Goal: Book appointment/travel/reservation

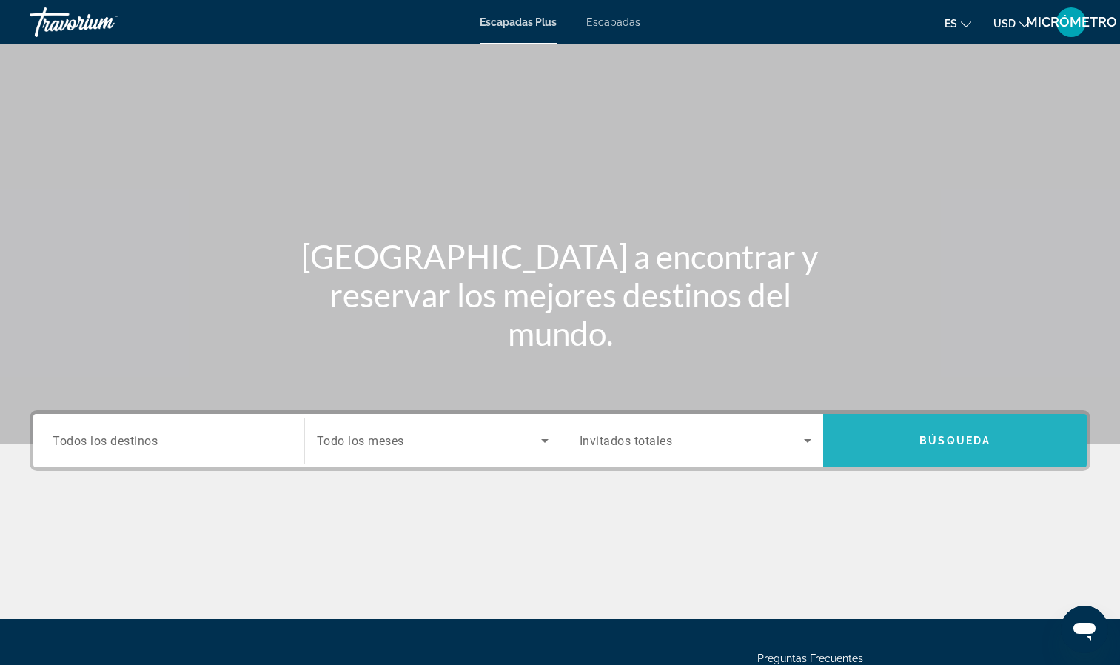
click at [910, 448] on span "Widget de búsqueda" at bounding box center [955, 441] width 264 height 36
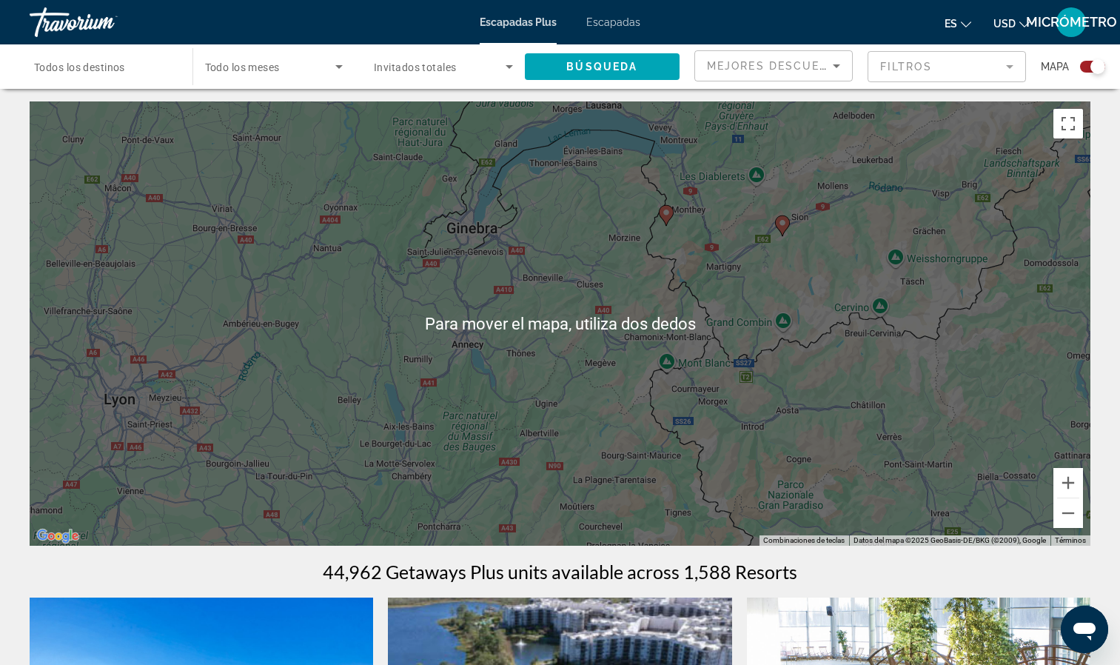
scroll to position [1, 0]
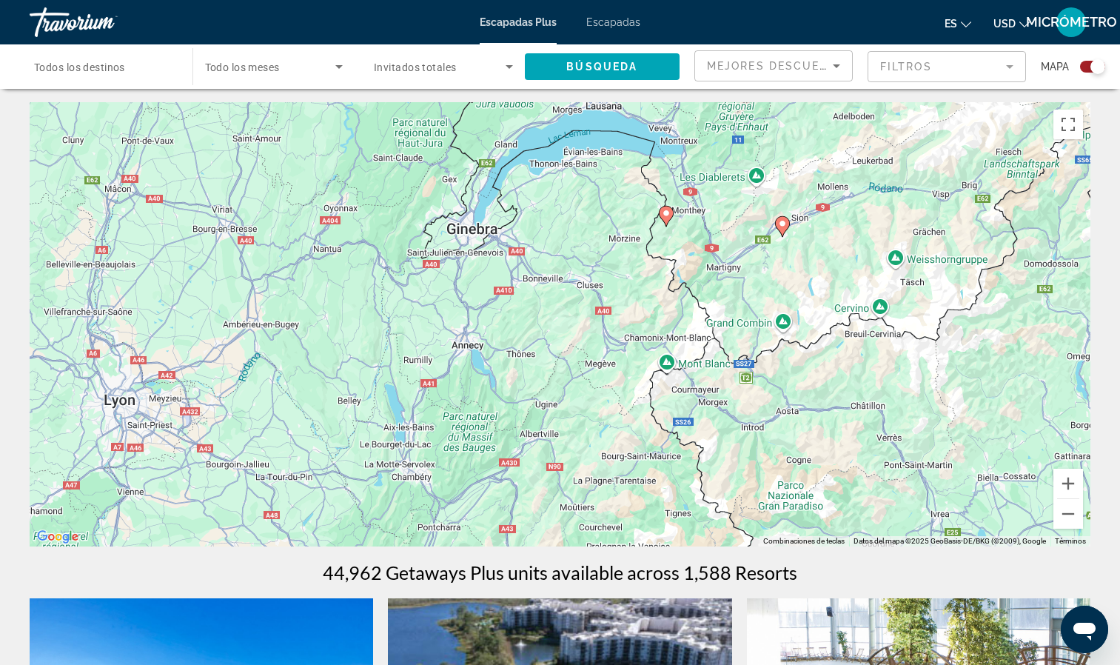
click at [669, 210] on image "Contenido principal" at bounding box center [666, 213] width 9 height 9
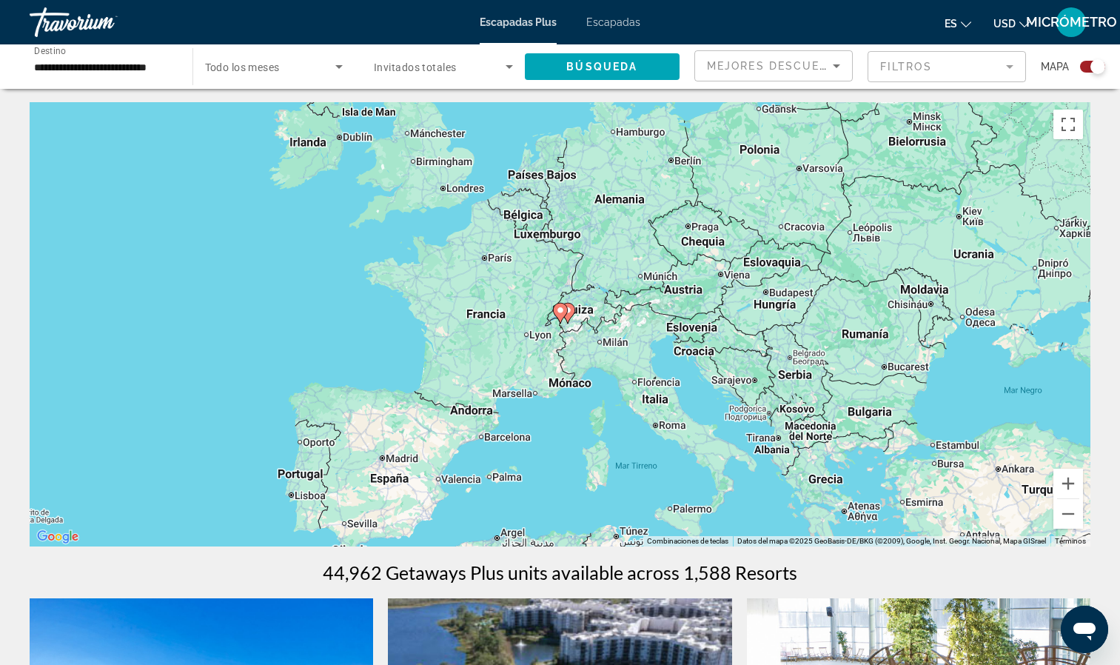
click at [566, 310] on icon "Contenido principal" at bounding box center [559, 313] width 13 height 19
type input "**********"
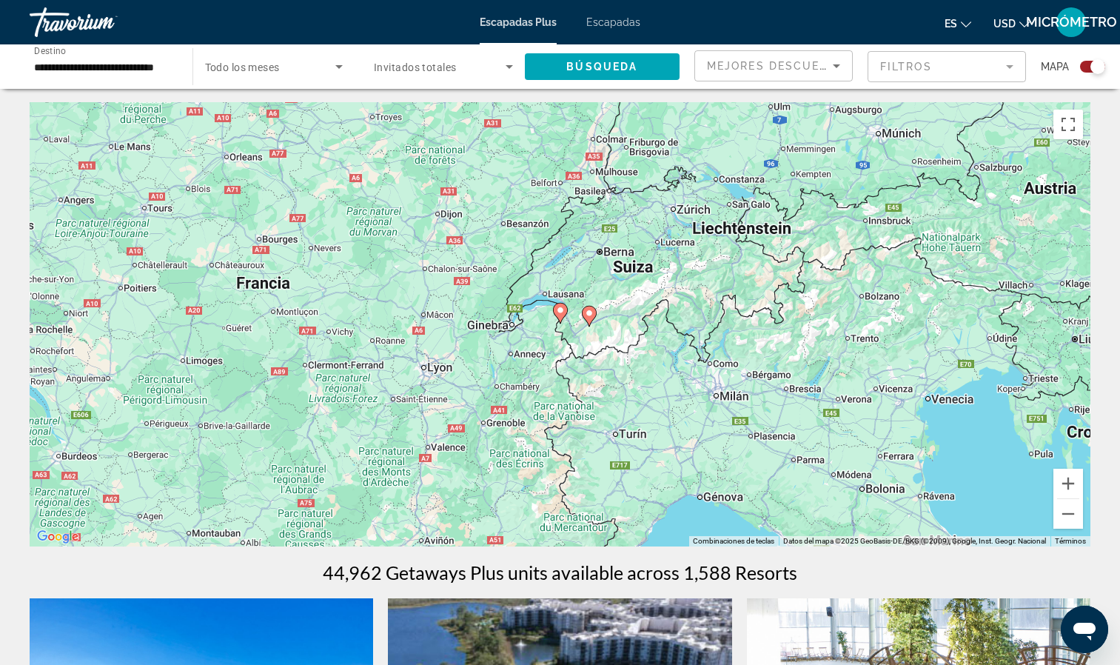
click at [593, 314] on image "Contenido principal" at bounding box center [589, 313] width 9 height 9
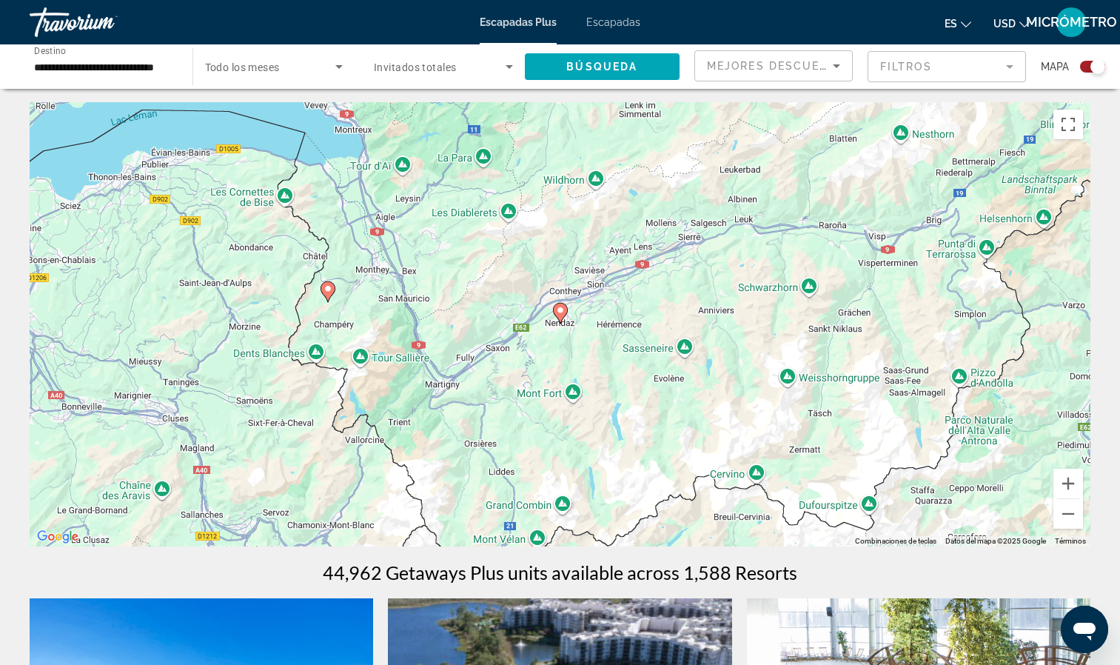
click at [561, 310] on image "Contenido principal" at bounding box center [560, 310] width 9 height 9
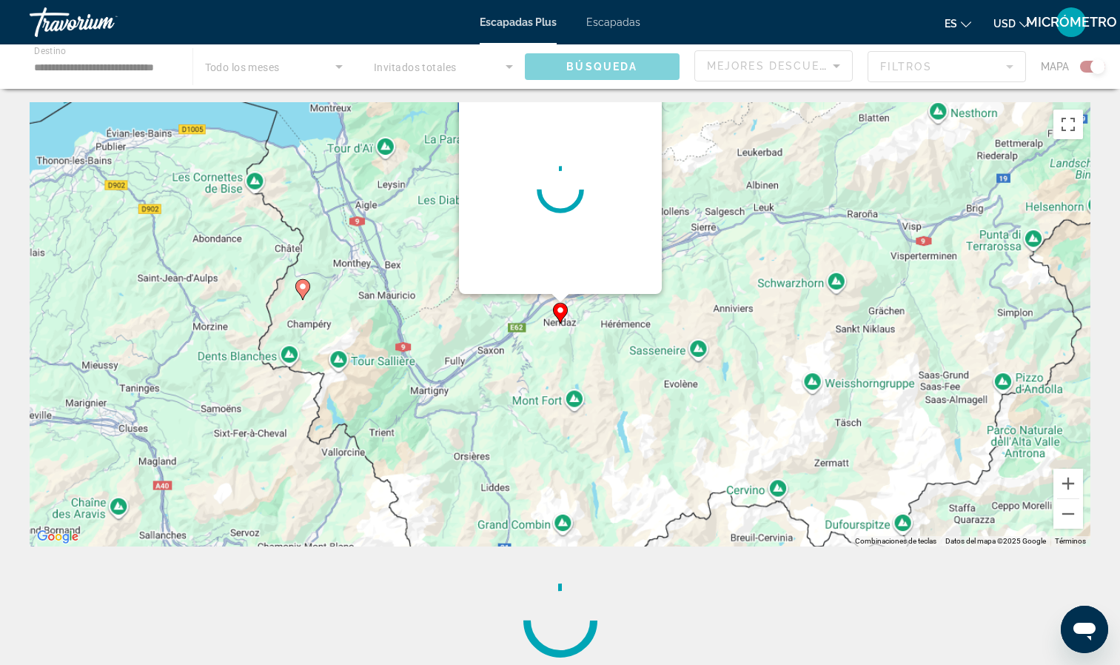
scroll to position [0, 0]
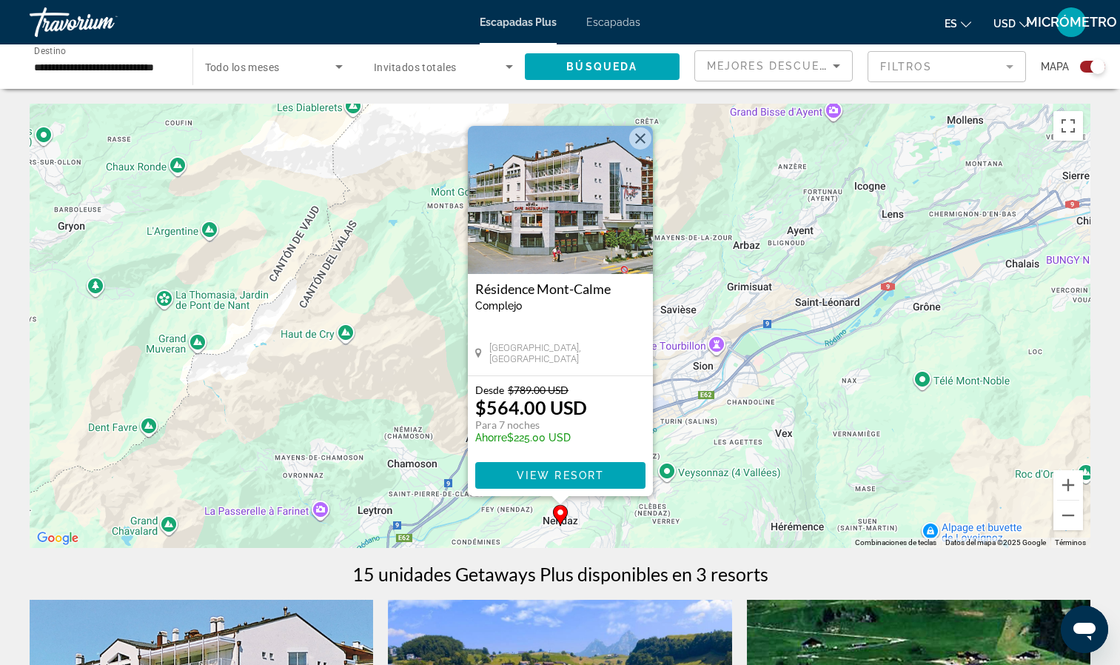
click at [638, 141] on button "Cerrar" at bounding box center [640, 138] width 22 height 22
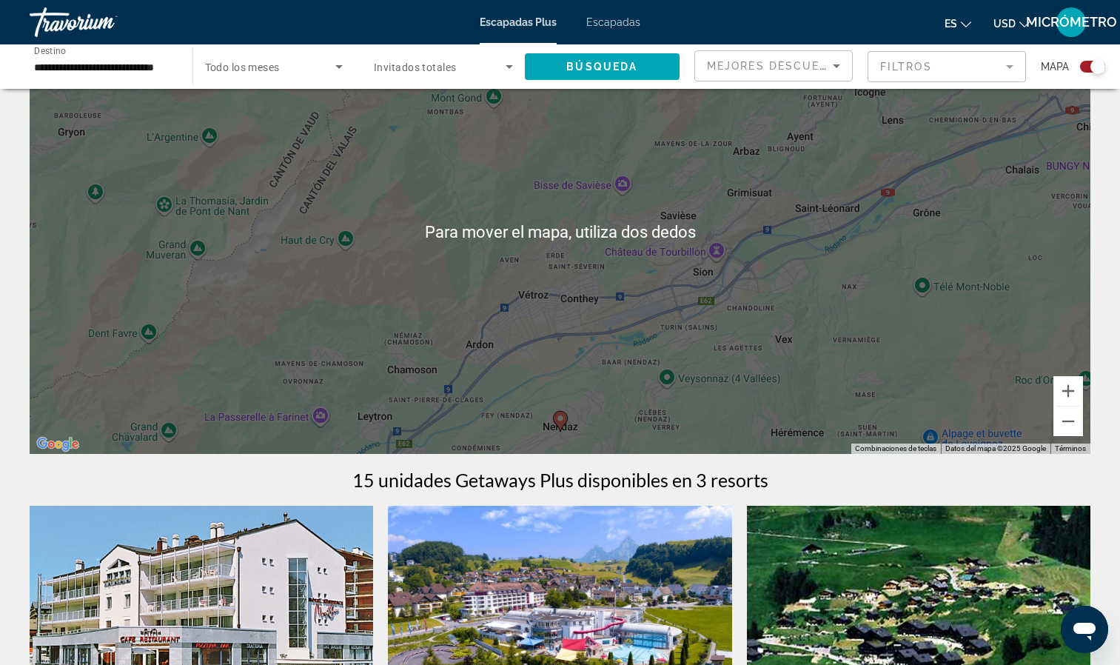
scroll to position [93, 0]
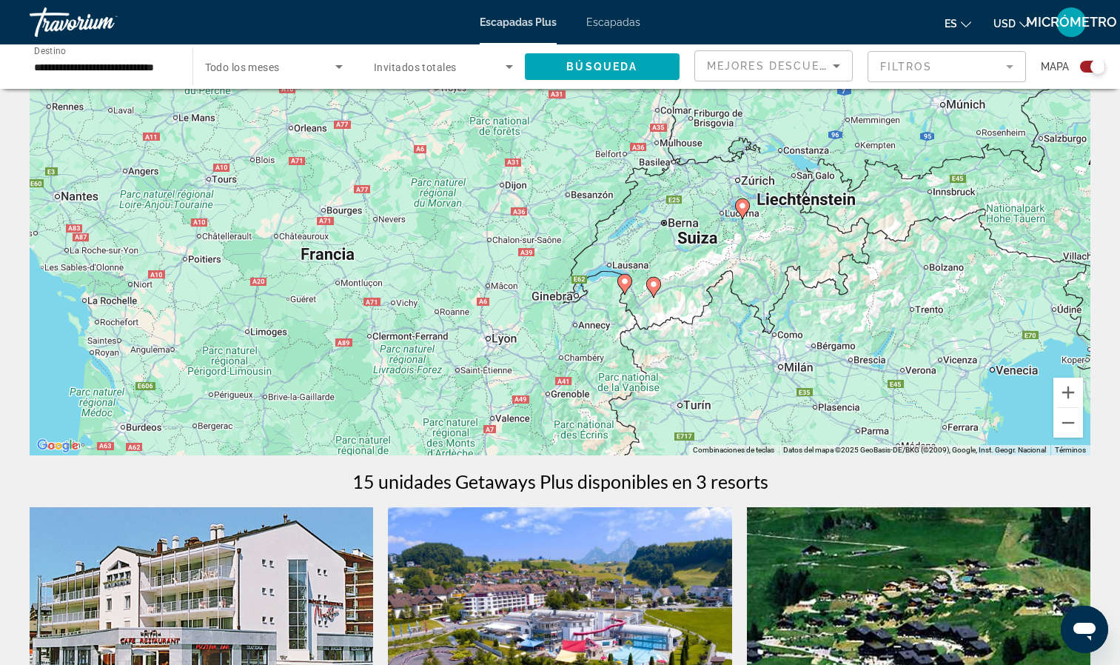
click at [746, 204] on div "Para activar la función de arrastre con el teclado, pulsa Alt + Intro. Cuando h…" at bounding box center [560, 233] width 1061 height 444
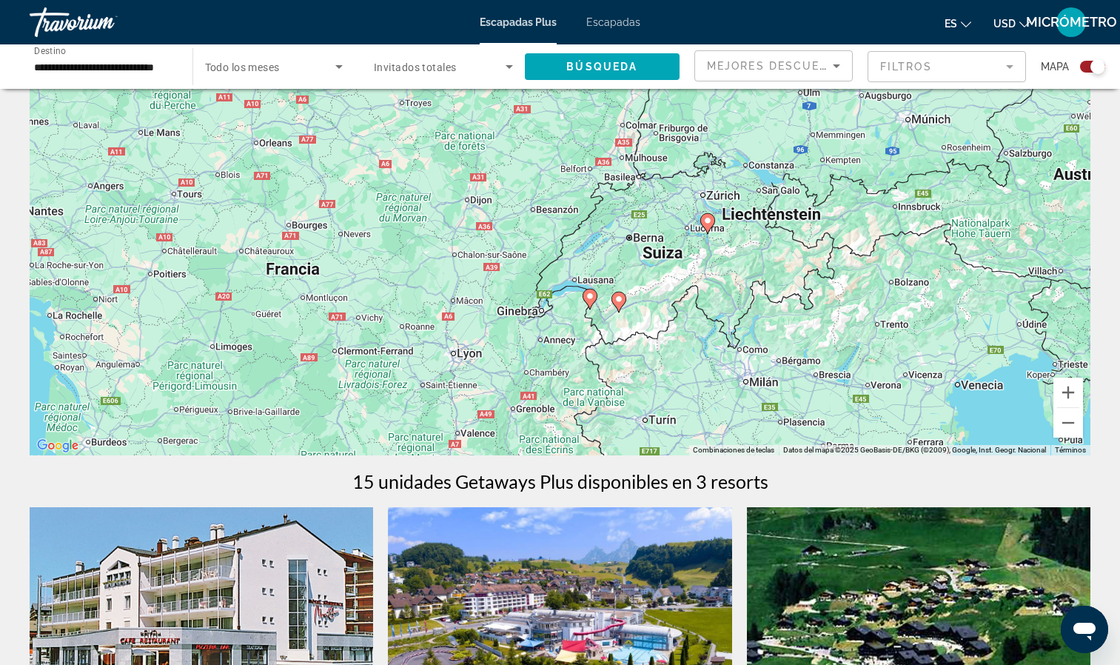
click at [588, 295] on div "Para activar la función de arrastre con el teclado, pulsa Alt + Intro. Cuando h…" at bounding box center [560, 233] width 1061 height 444
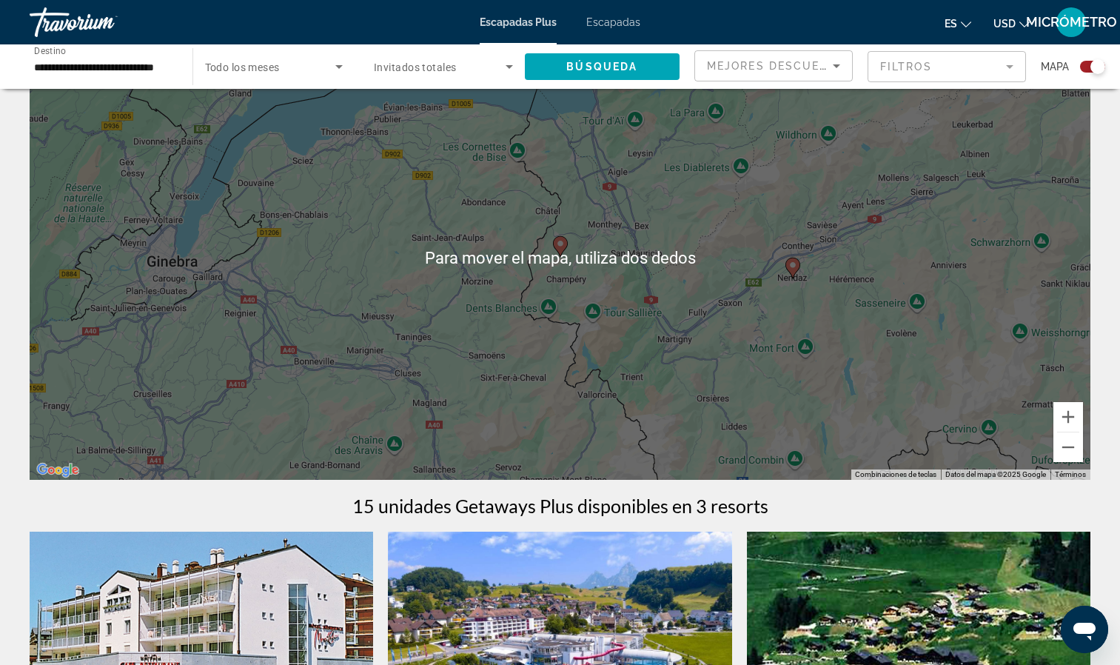
scroll to position [43, 0]
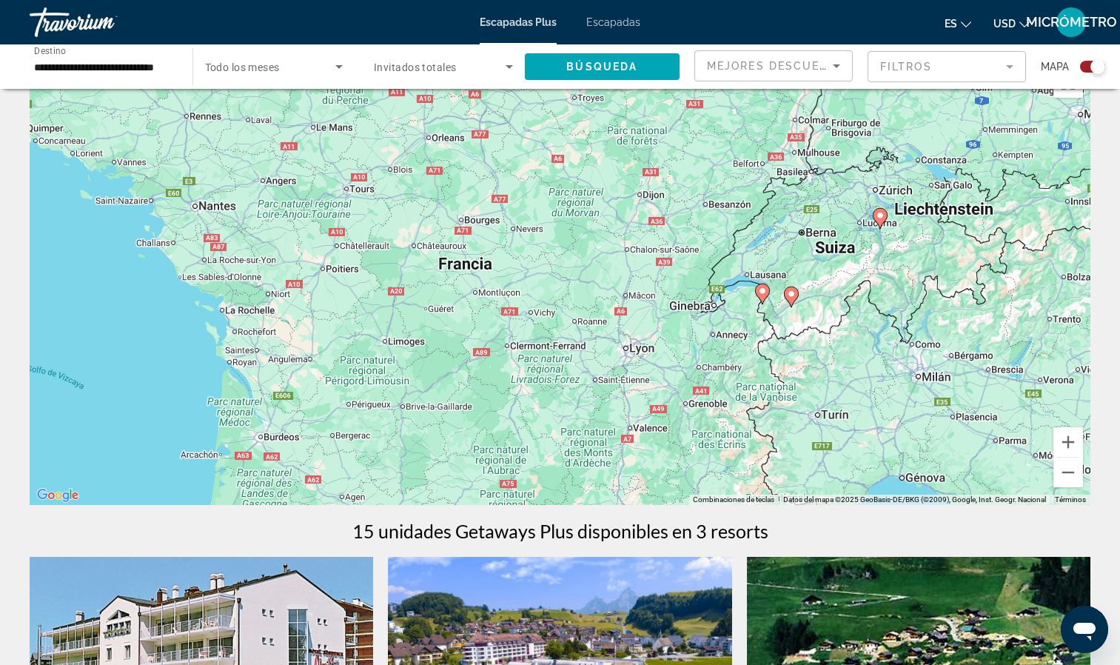
click at [767, 384] on div "Para activar la función de arrastre con el teclado, pulsa Alt + Intro. Cuando h…" at bounding box center [560, 283] width 1061 height 444
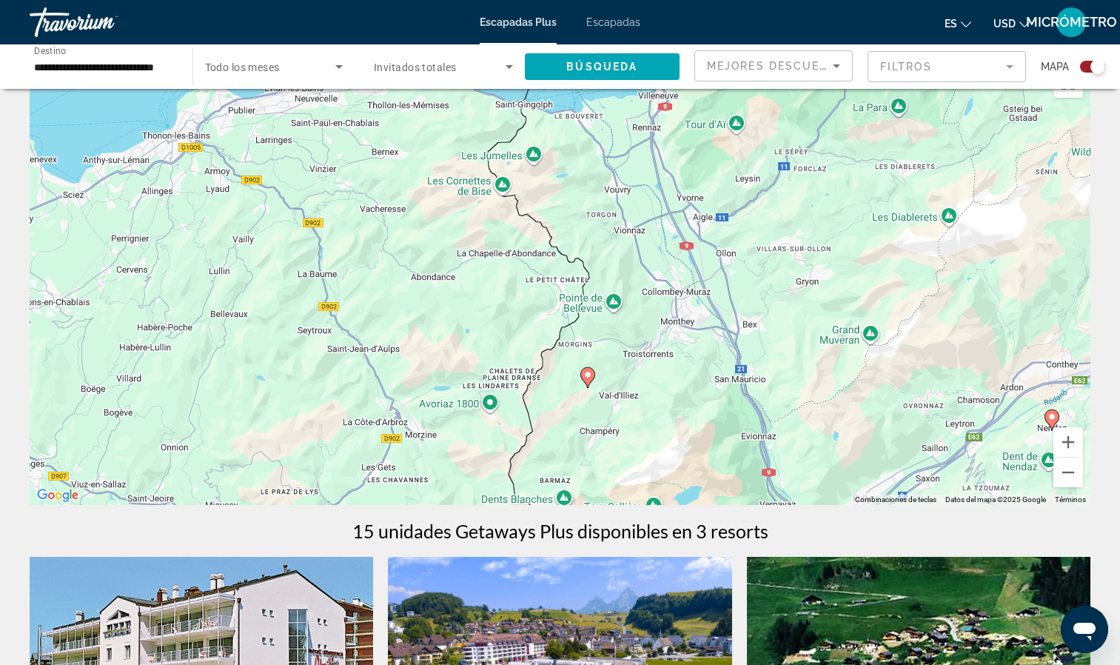
scroll to position [0, 0]
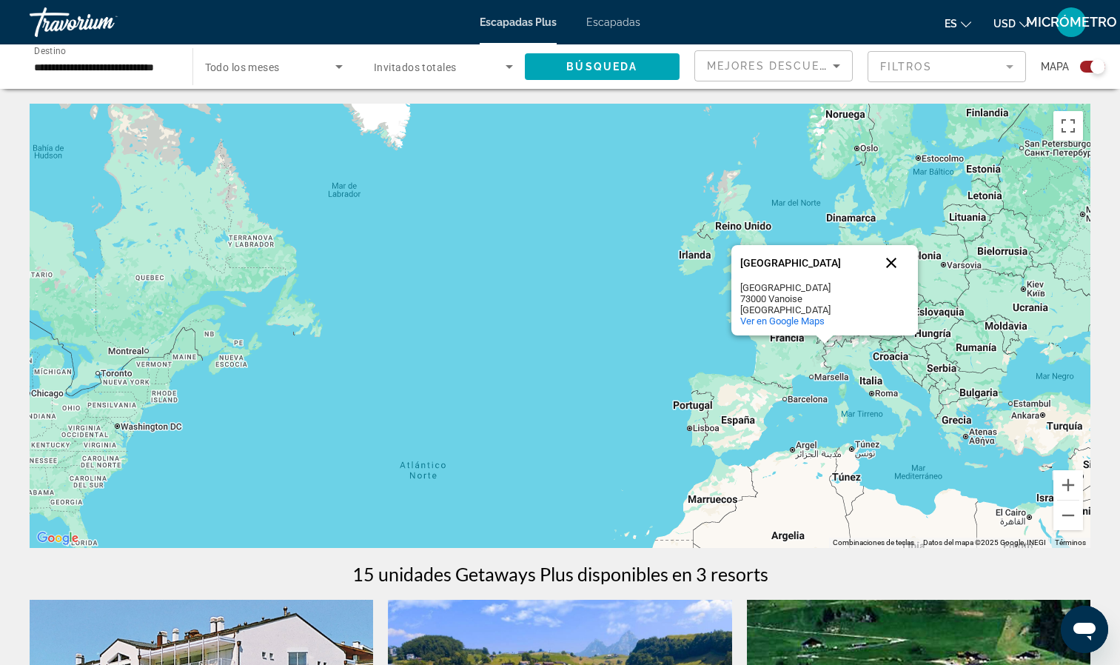
click at [900, 259] on button "Cerrar" at bounding box center [892, 263] width 36 height 36
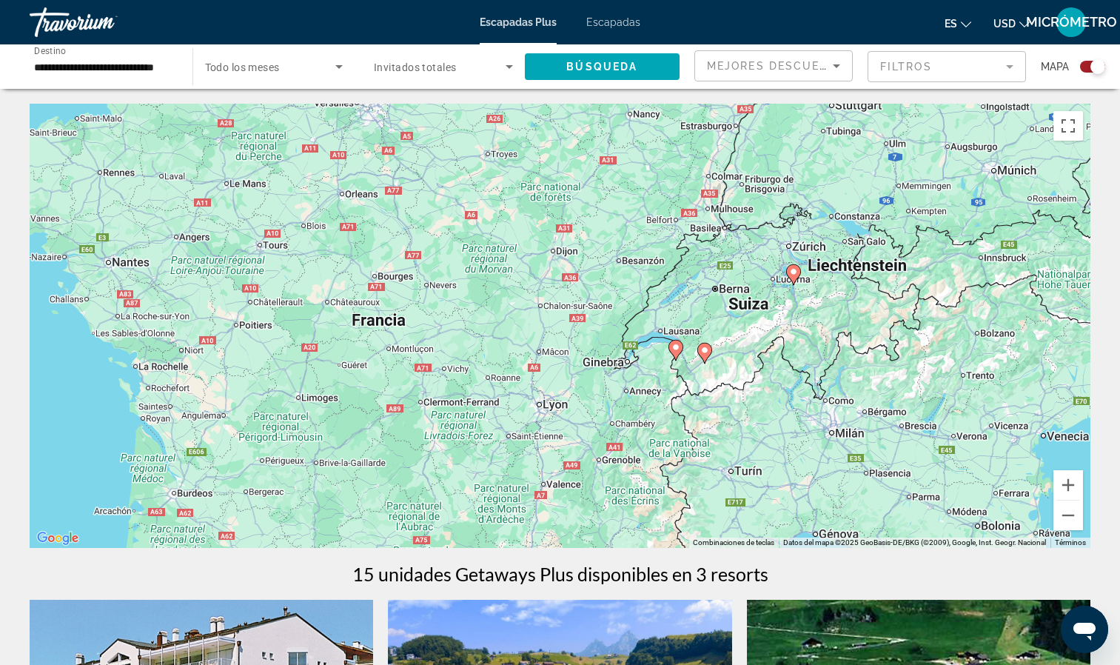
click at [672, 347] on div "Para activar la función de arrastre con el teclado, pulsa Alt + Intro. Cuando h…" at bounding box center [560, 326] width 1061 height 444
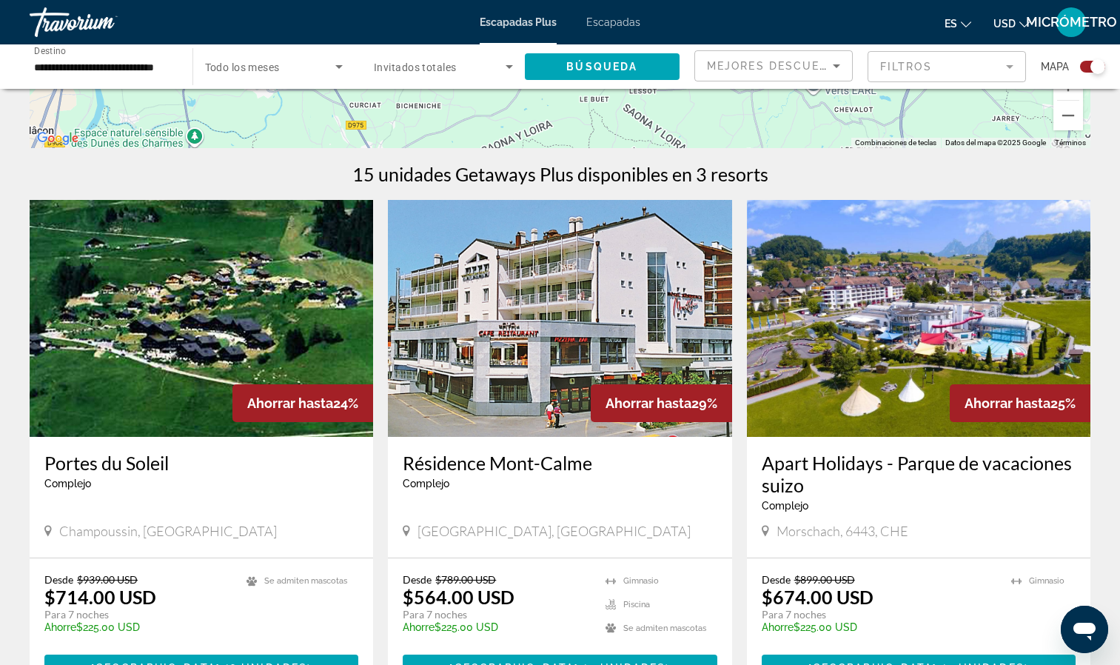
scroll to position [392, 0]
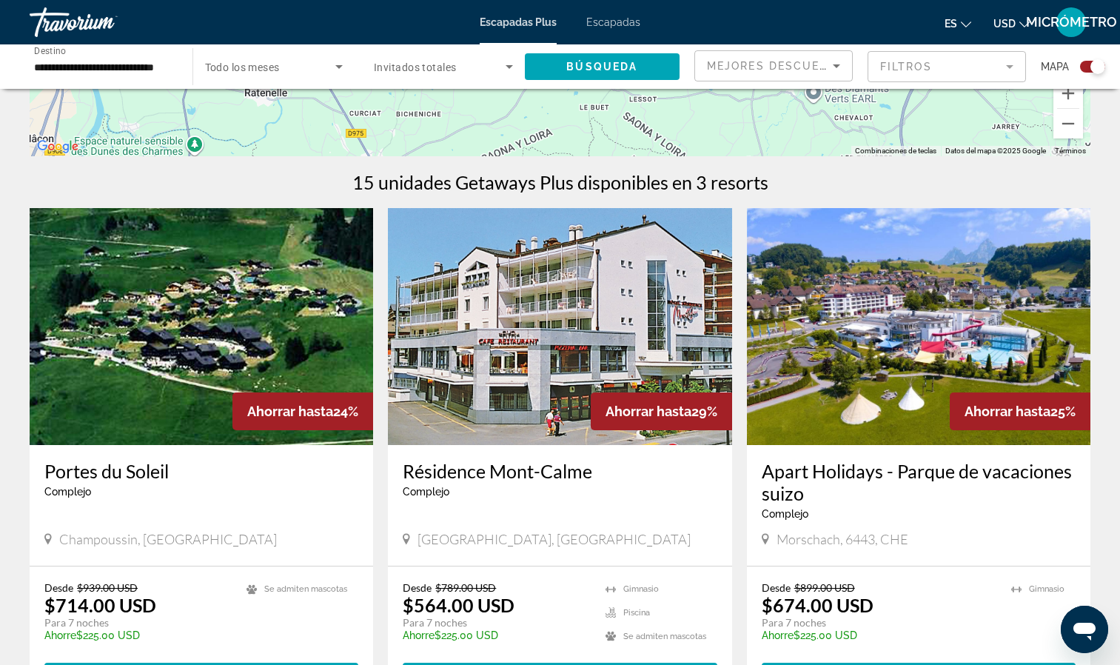
click at [611, 354] on img "Contenido principal" at bounding box center [560, 326] width 344 height 237
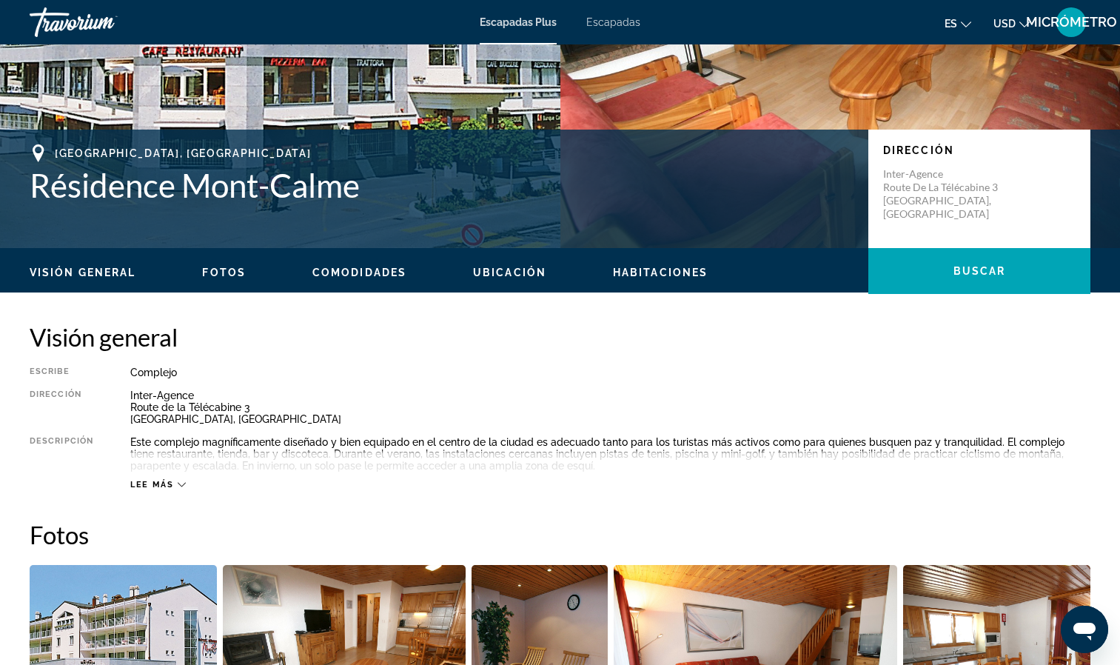
scroll to position [264, 0]
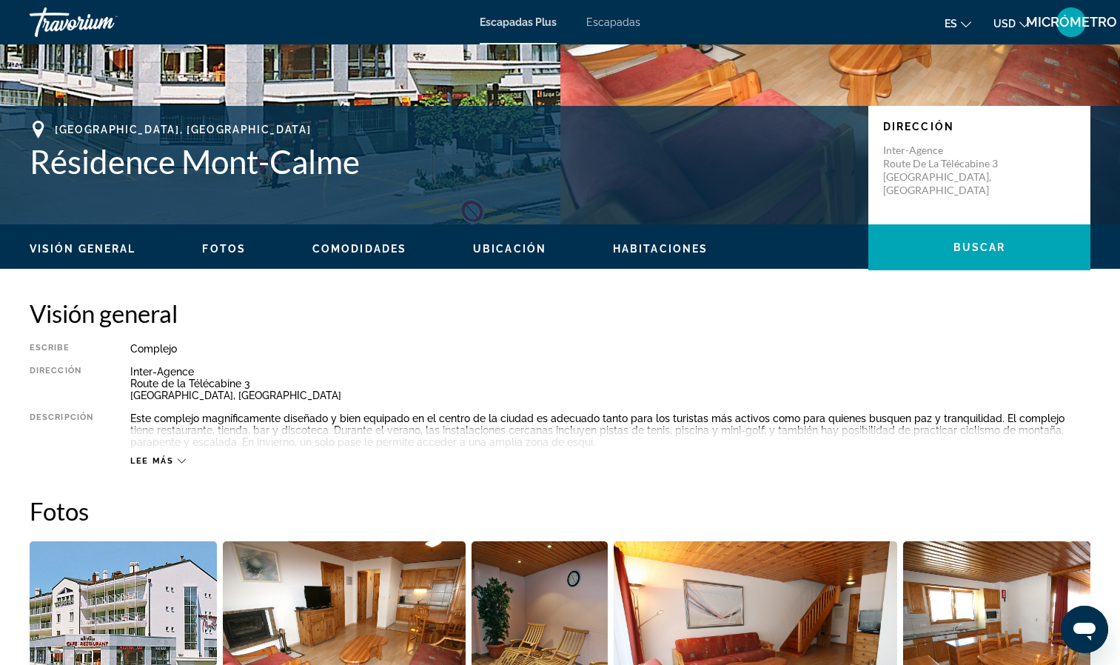
click at [156, 465] on span "Lee más" at bounding box center [152, 461] width 44 height 10
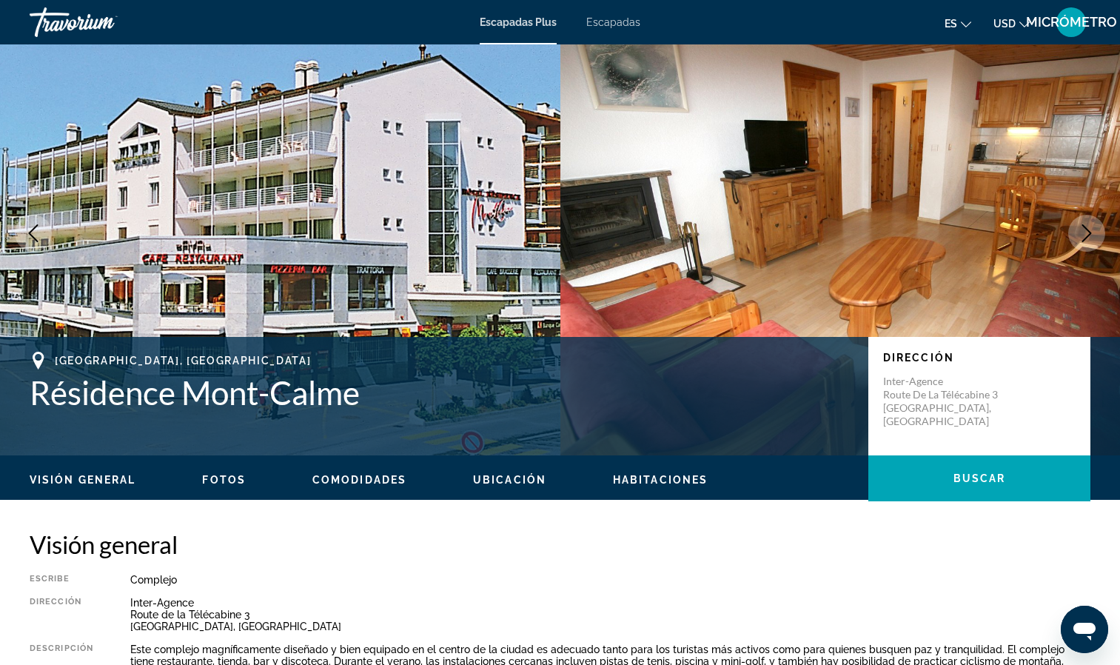
scroll to position [0, 0]
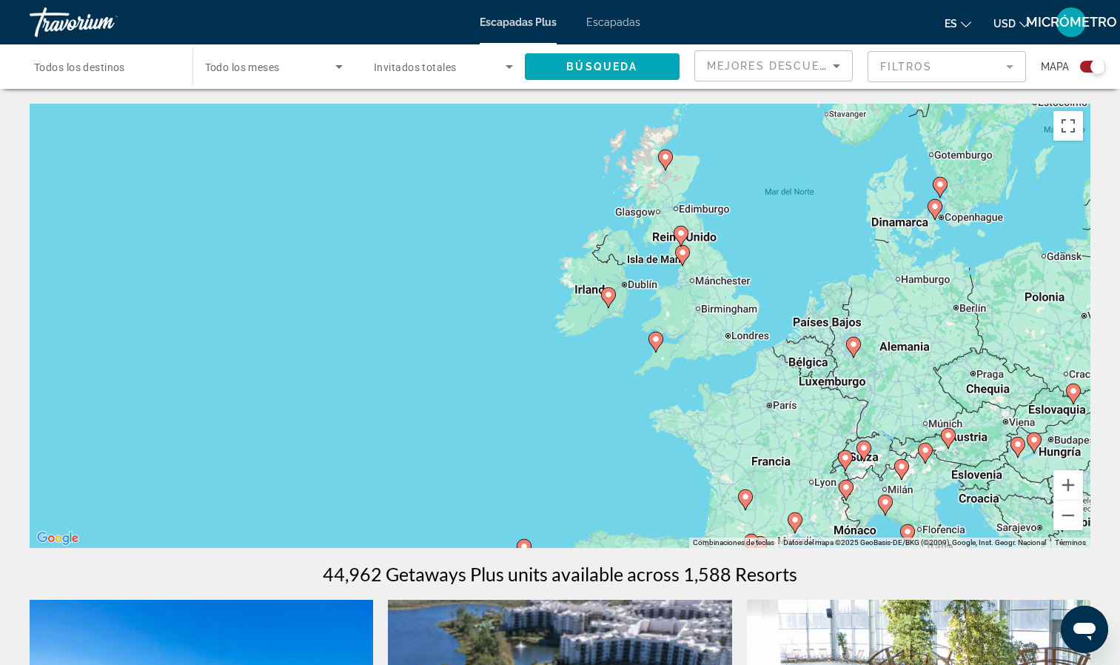
click at [667, 156] on div "Para activar la función de arrastre con el teclado, pulsa Alt + Intro. Cuando h…" at bounding box center [560, 326] width 1061 height 444
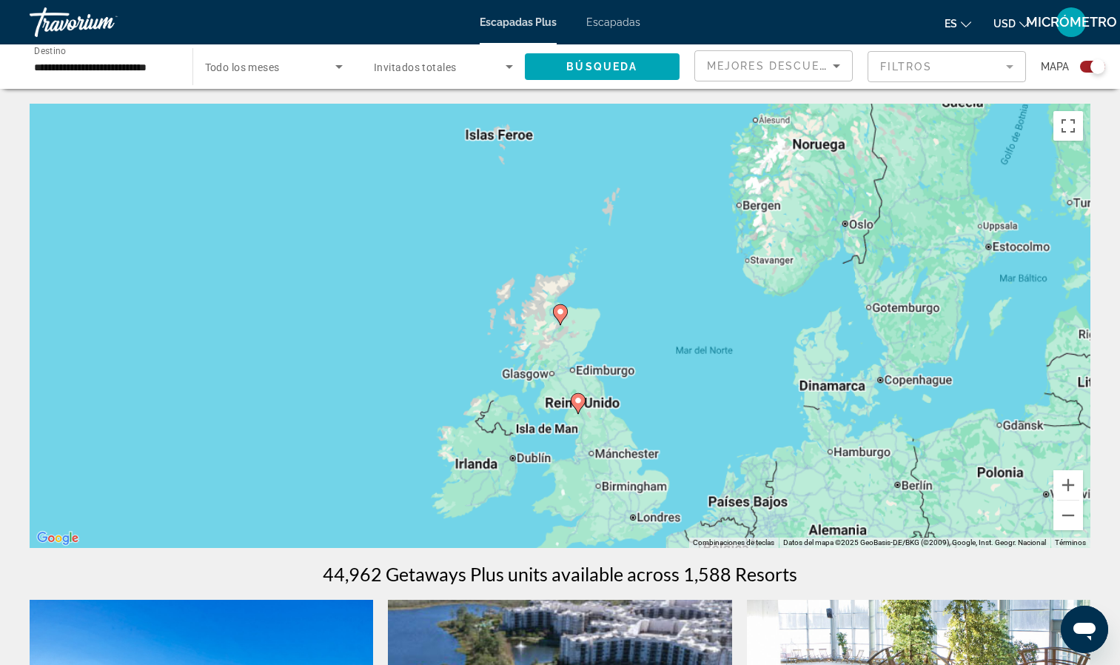
type input "**********"
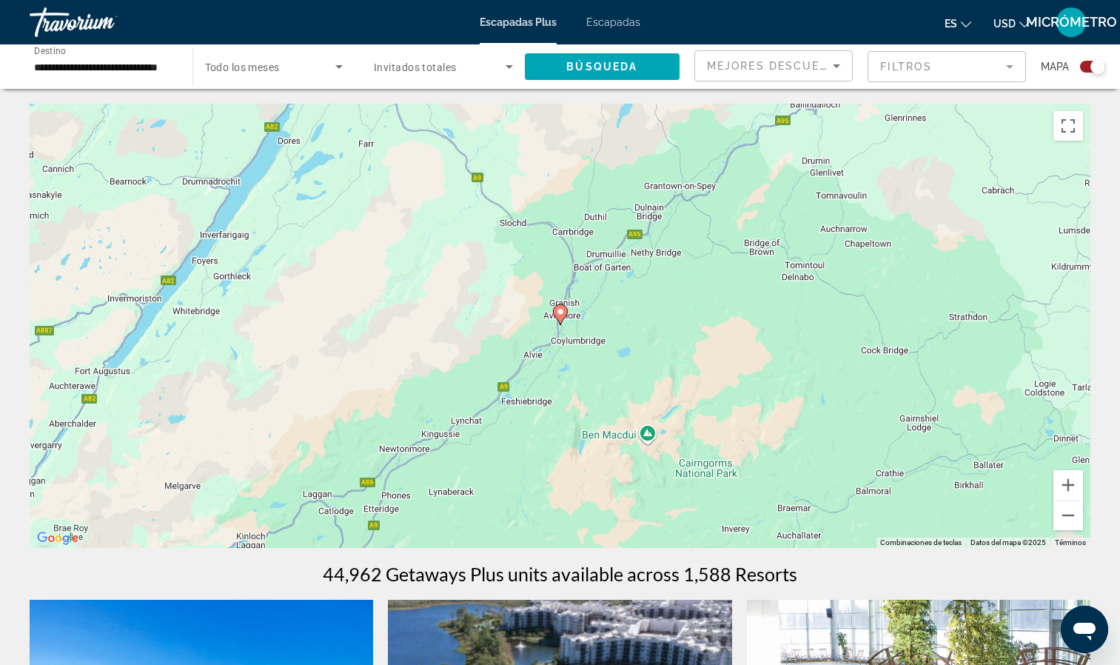
click at [560, 312] on image "Contenido principal" at bounding box center [560, 311] width 9 height 9
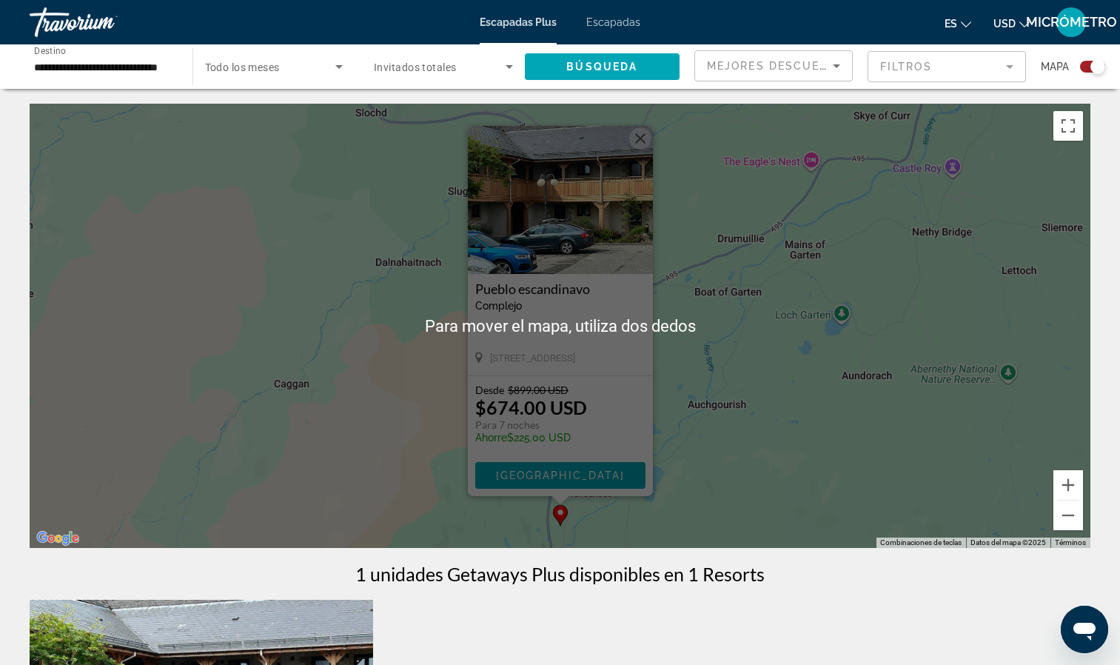
click at [644, 130] on button "Cerrar" at bounding box center [640, 138] width 22 height 22
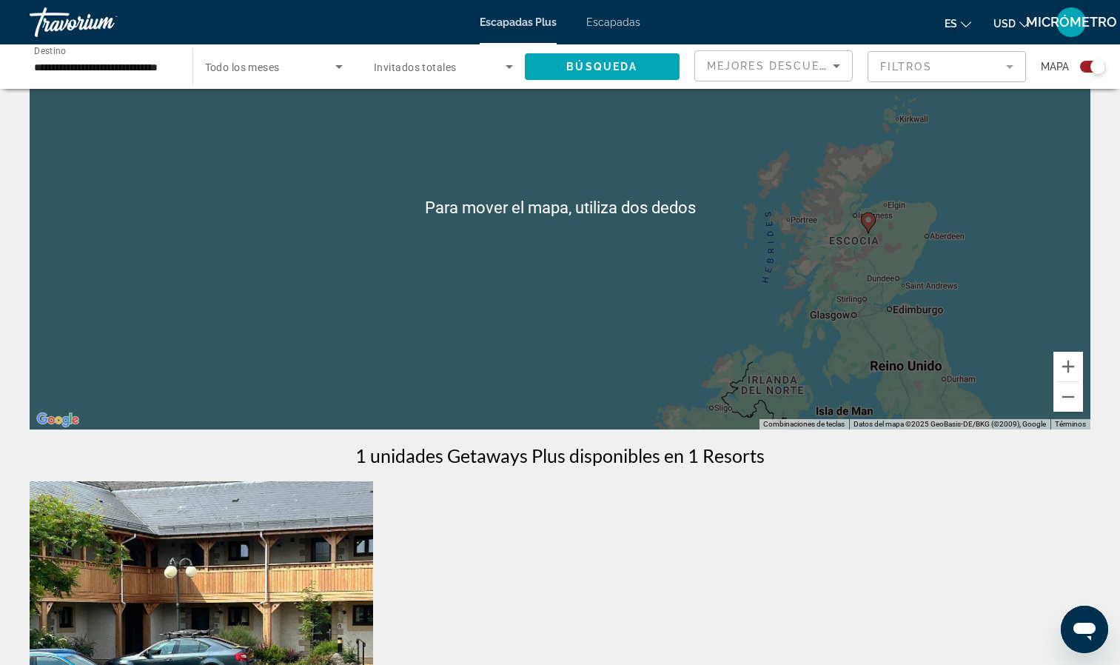
scroll to position [124, 0]
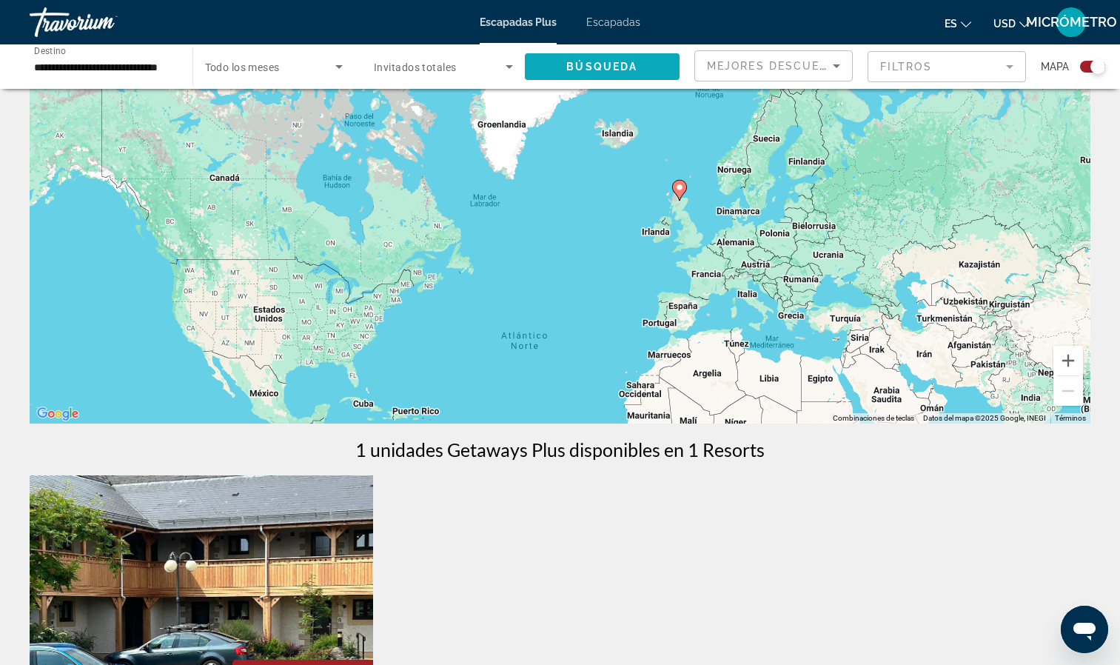
click at [609, 65] on span "Búsqueda" at bounding box center [601, 67] width 71 height 12
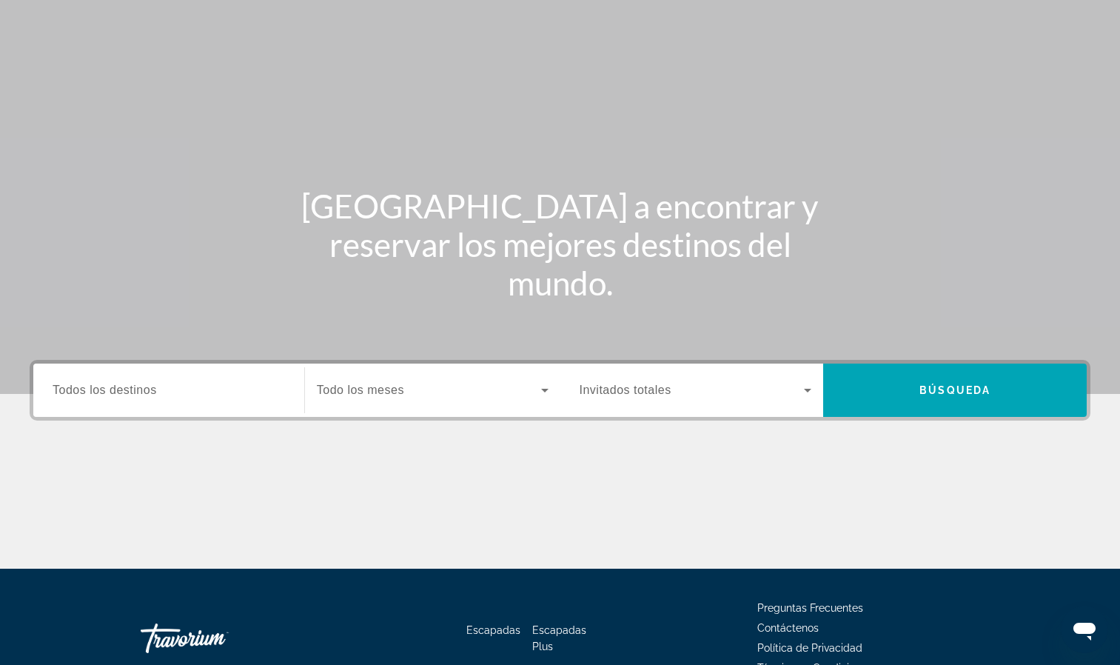
scroll to position [136, 0]
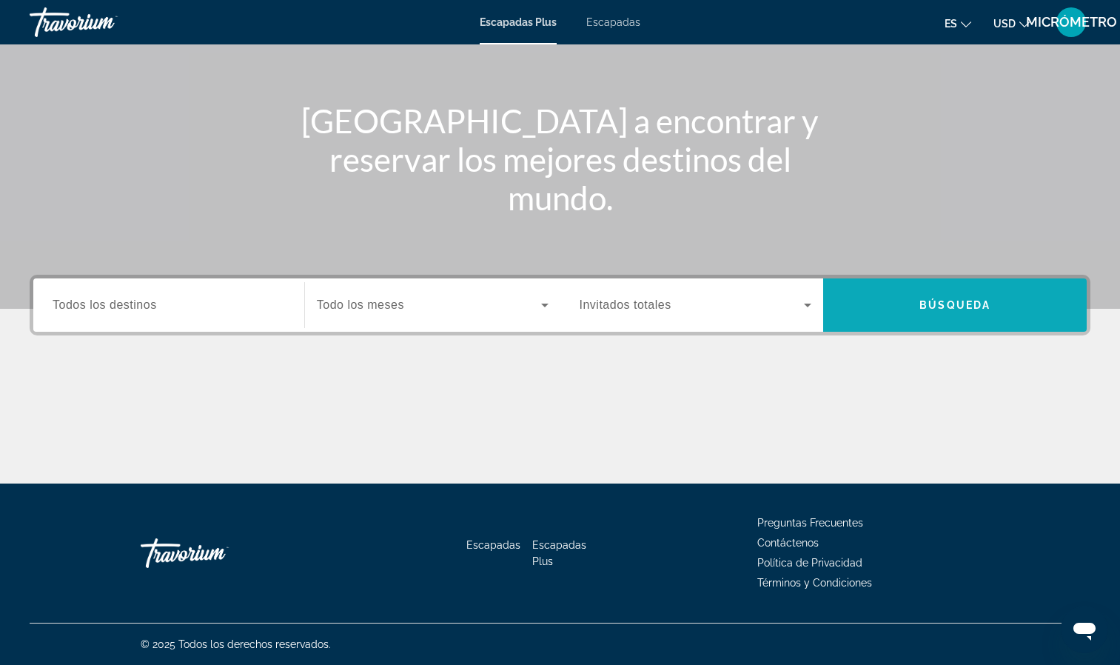
click at [974, 299] on span "Búsqueda" at bounding box center [955, 305] width 71 height 12
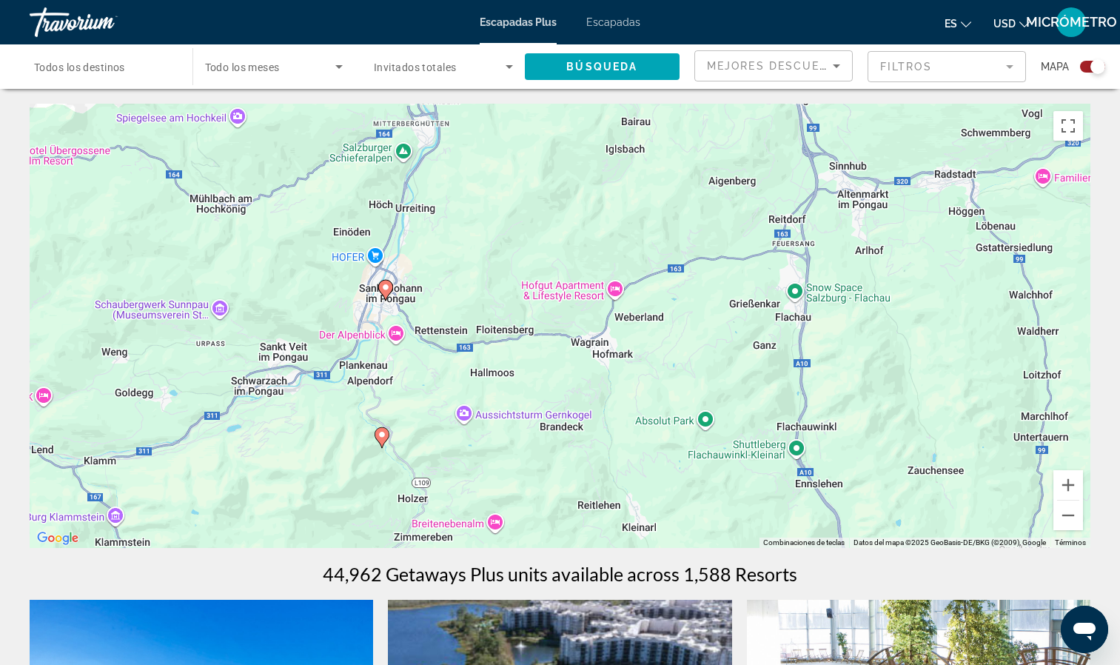
click at [383, 438] on div "Para activar la función de arrastre con el teclado, pulsa Alt + Intro. Cuando h…" at bounding box center [560, 326] width 1061 height 444
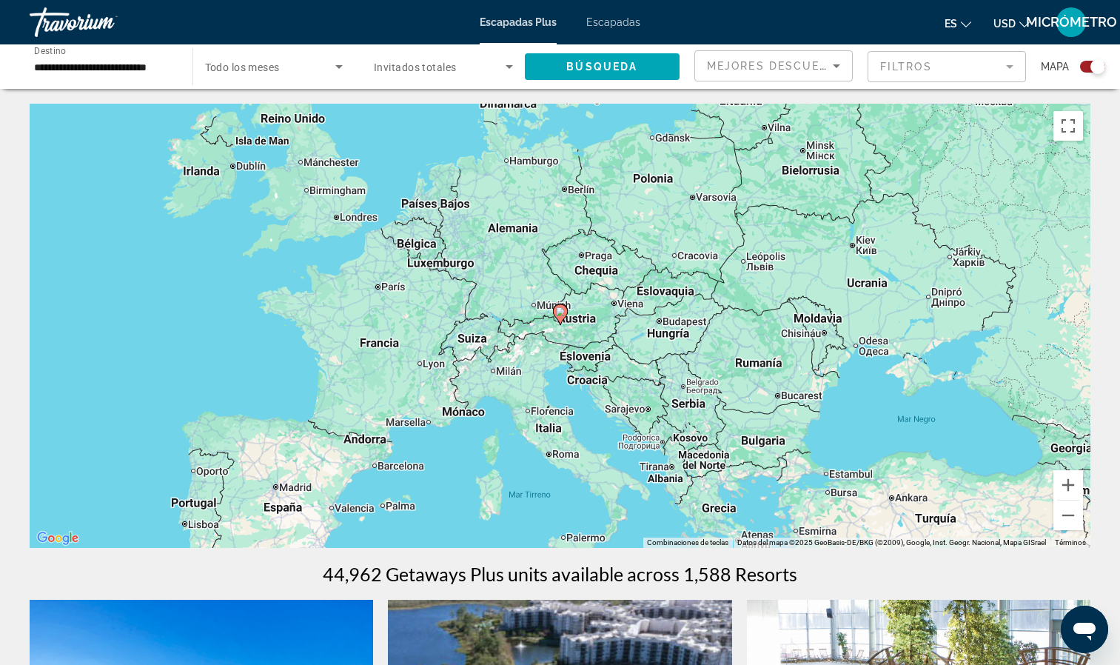
click at [560, 312] on image "Contenido principal" at bounding box center [560, 311] width 9 height 9
type input "**********"
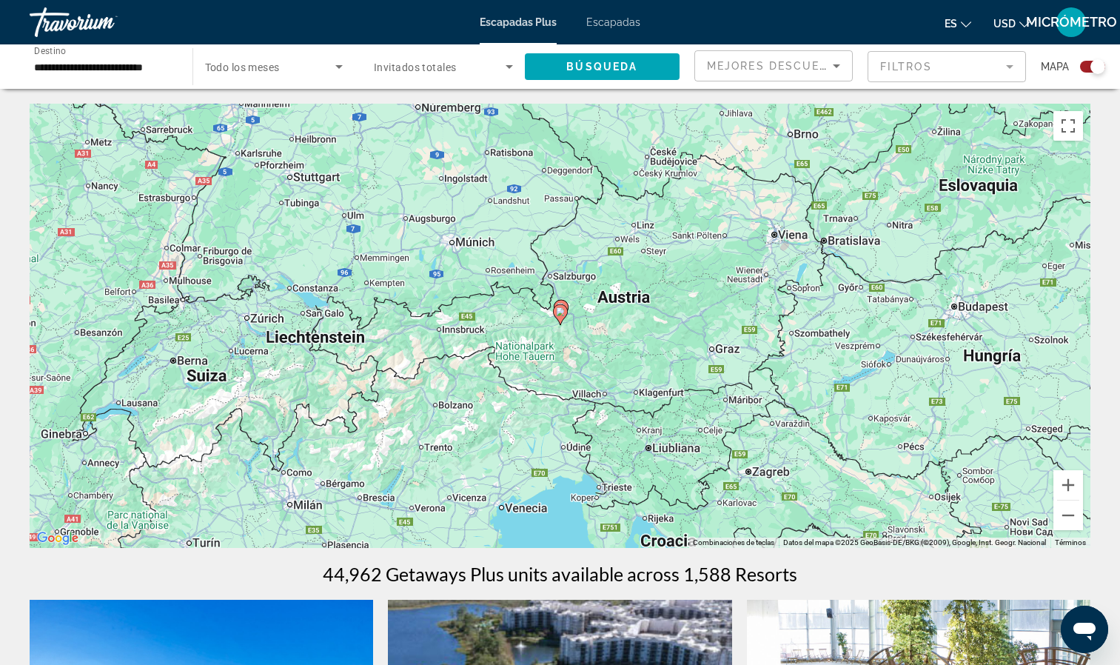
click at [565, 310] on icon "Contenido principal" at bounding box center [559, 314] width 13 height 19
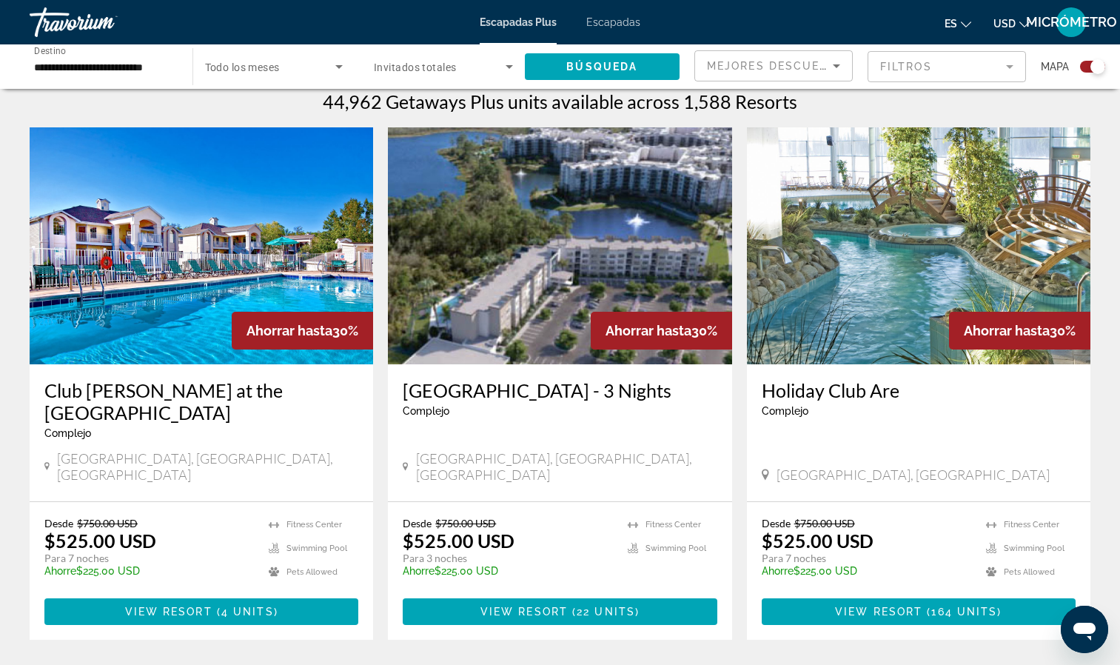
scroll to position [475, 0]
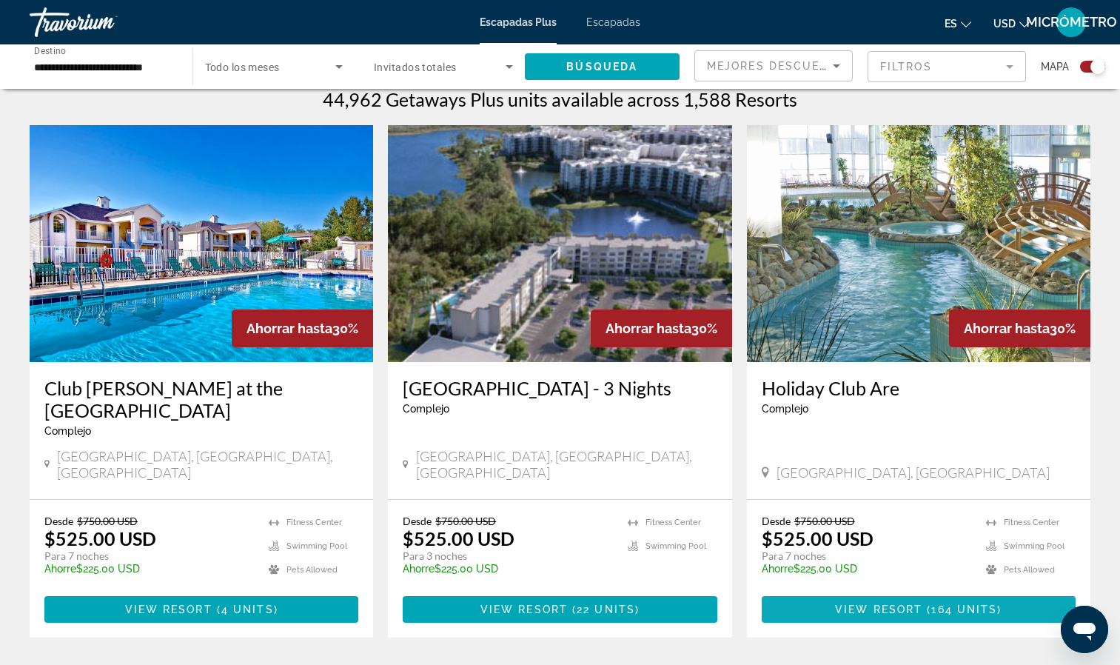
click at [913, 604] on span "View Resort" at bounding box center [878, 610] width 87 height 12
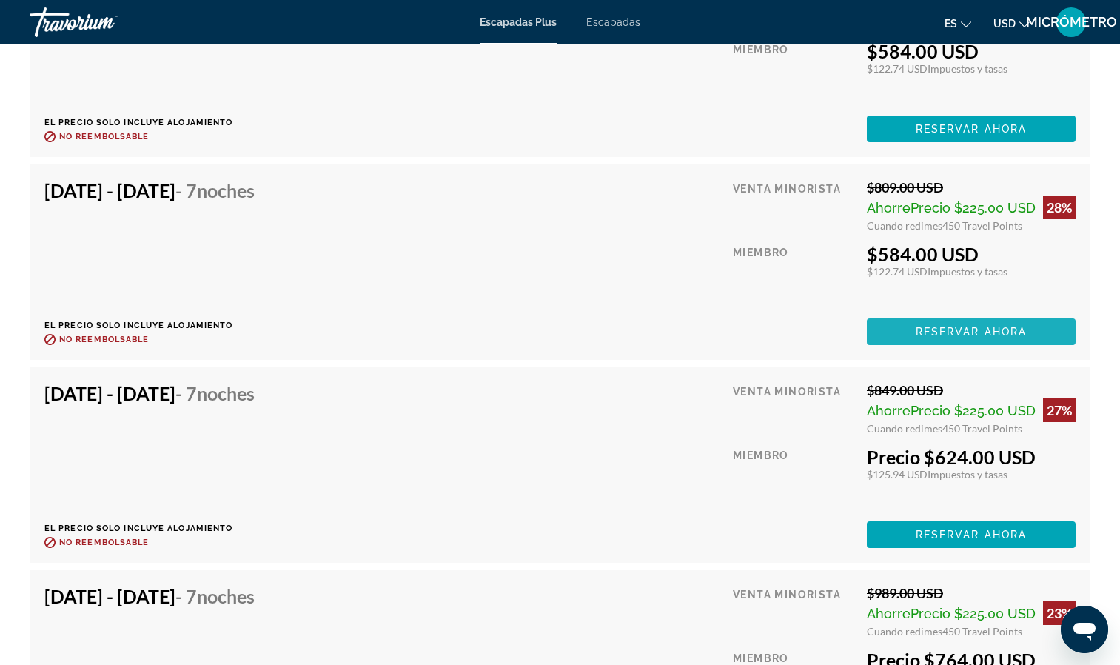
scroll to position [4459, 0]
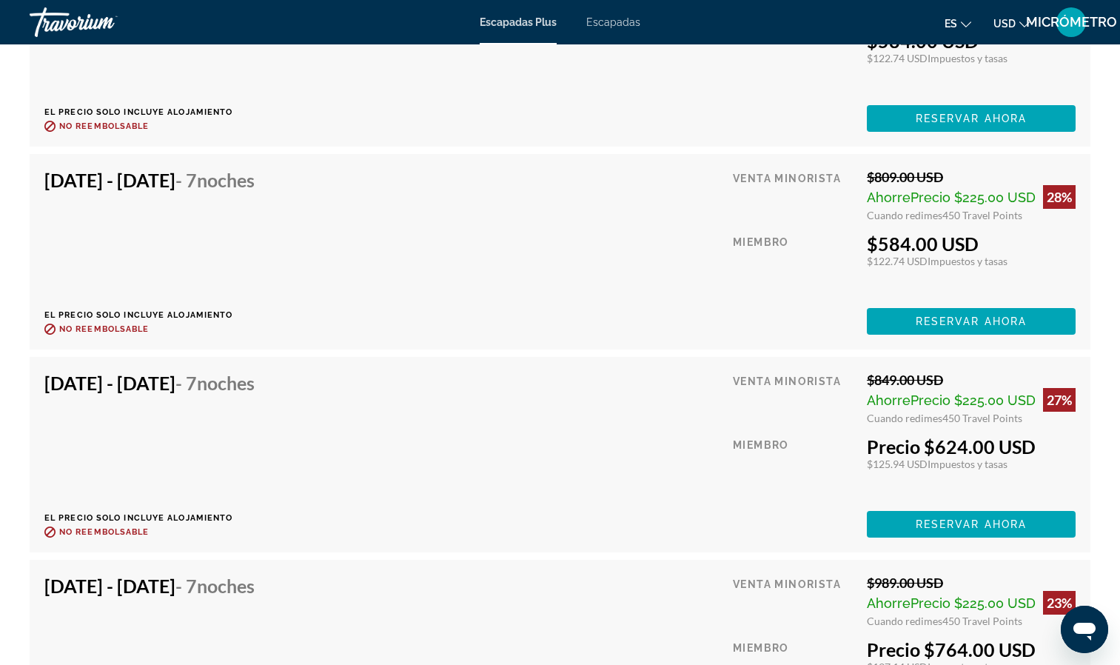
click at [717, 416] on div "[DATE] - [DATE] - 7 noches El precio solo incluye alojamiento Reembolsable hast…" at bounding box center [560, 455] width 1032 height 166
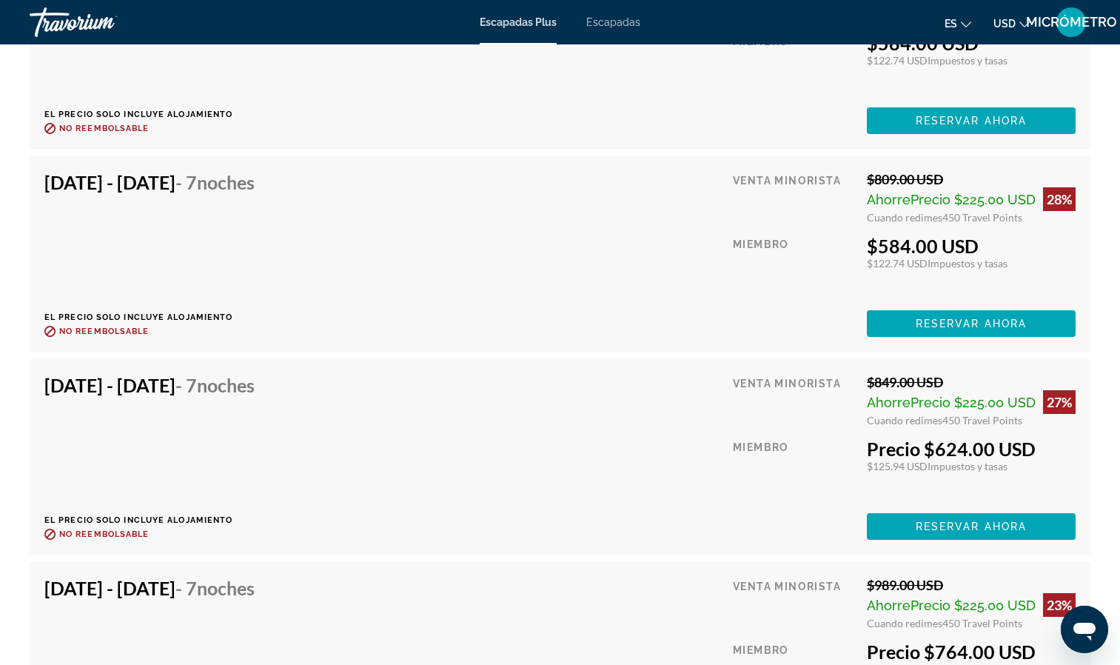
scroll to position [4447, 0]
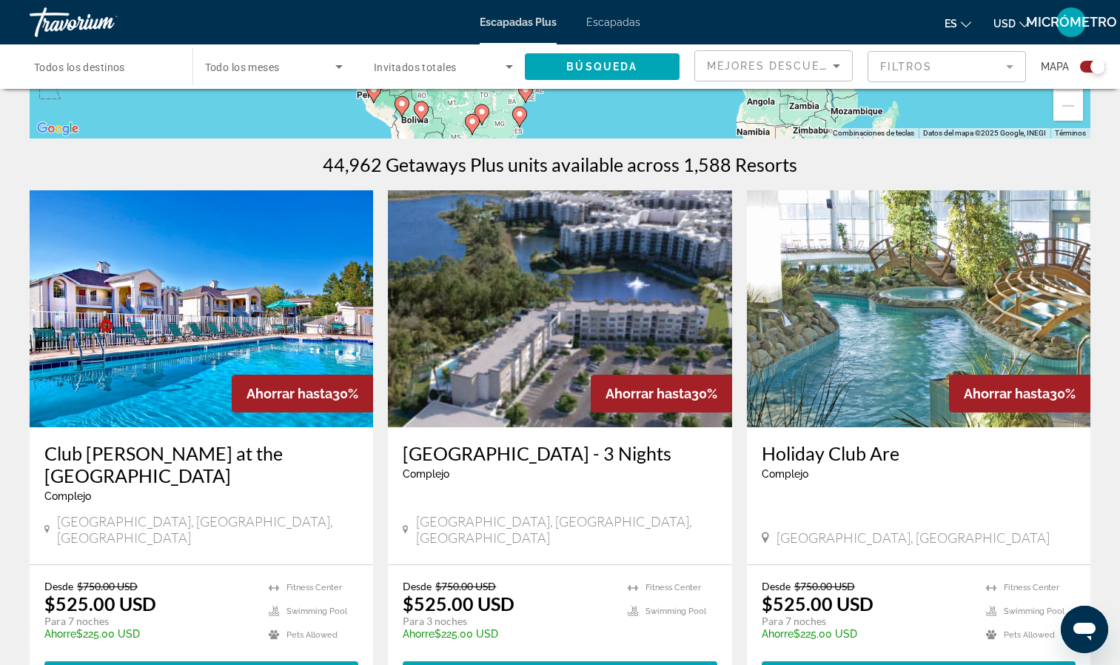
scroll to position [409, 0]
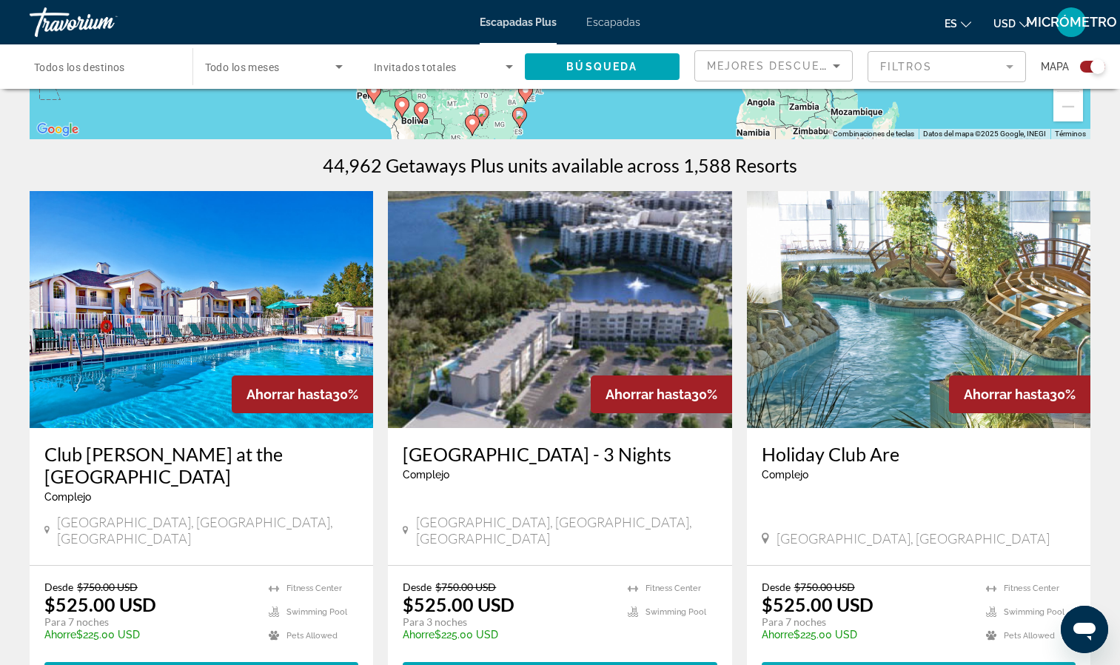
click at [928, 664] on span "( 164 units )" at bounding box center [962, 675] width 79 height 12
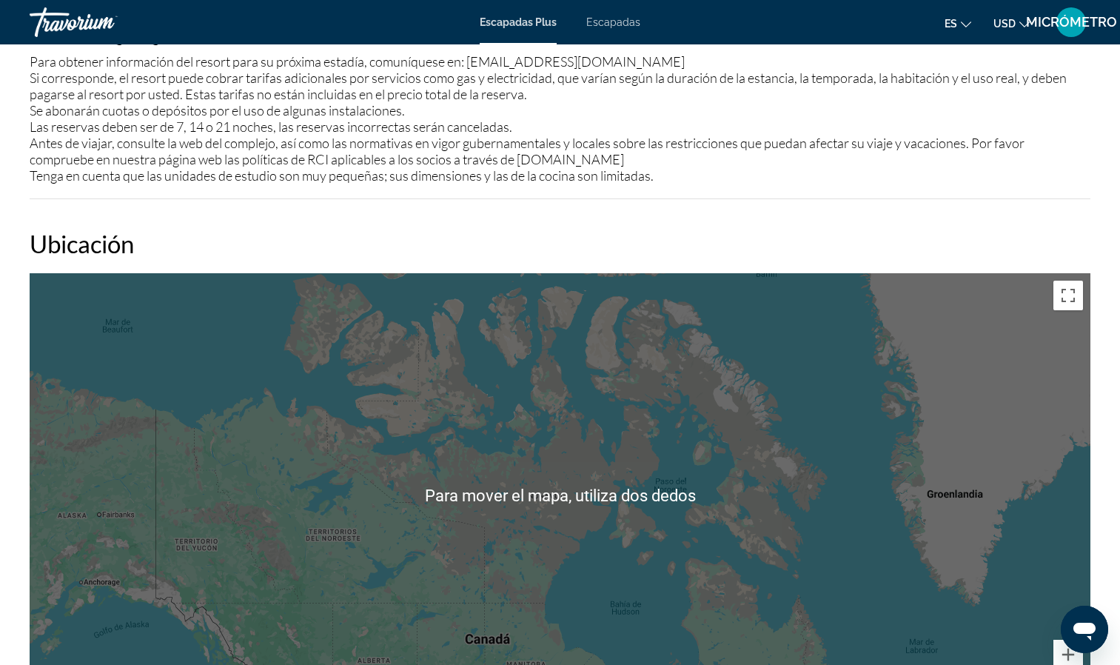
scroll to position [1715, 0]
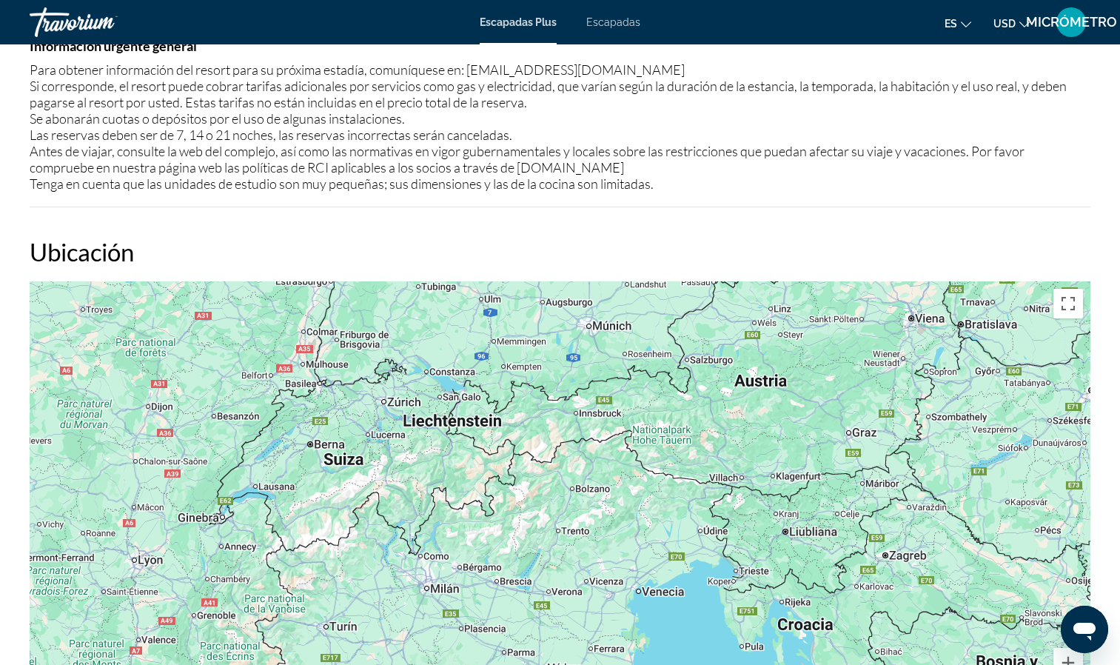
click at [338, 451] on div "Contenido principal" at bounding box center [560, 503] width 1061 height 444
click at [328, 444] on div "Contenido principal" at bounding box center [560, 503] width 1061 height 444
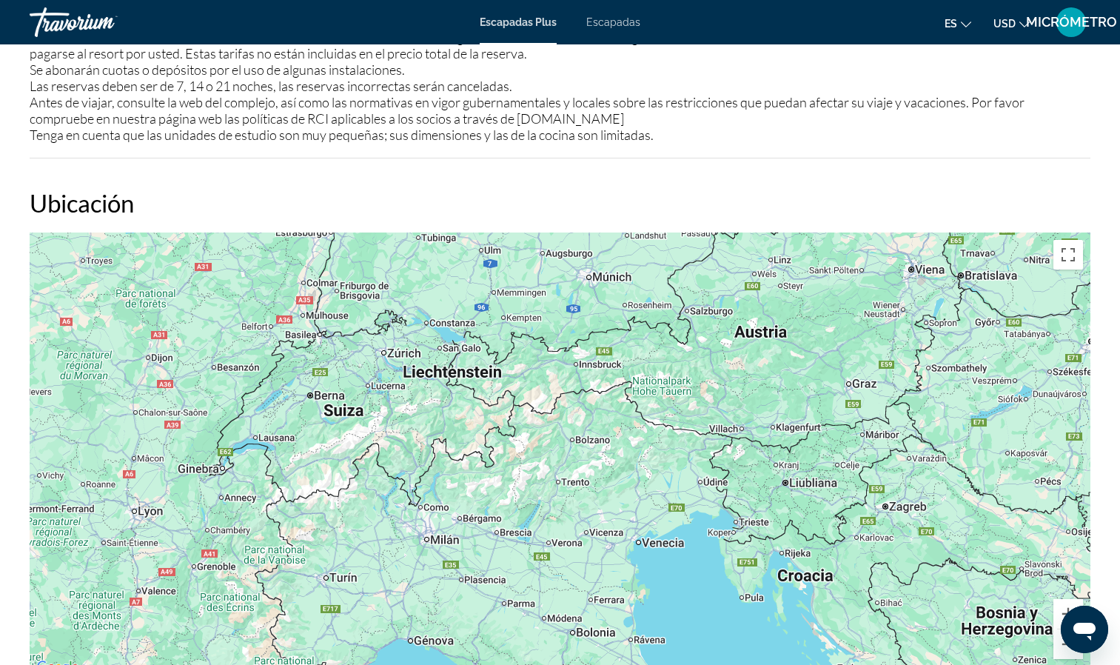
click at [331, 392] on div "Contenido principal" at bounding box center [560, 455] width 1061 height 444
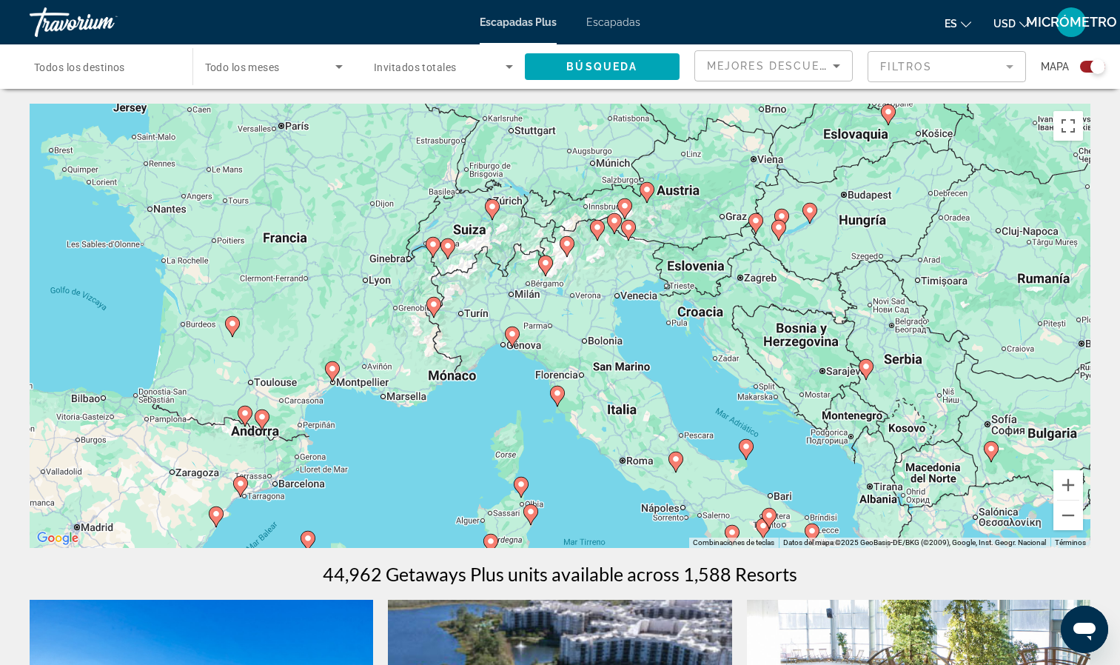
click at [493, 206] on div "Para activar la función de arrastre con el teclado, pulsa Alt + Intro. Cuando h…" at bounding box center [560, 326] width 1061 height 444
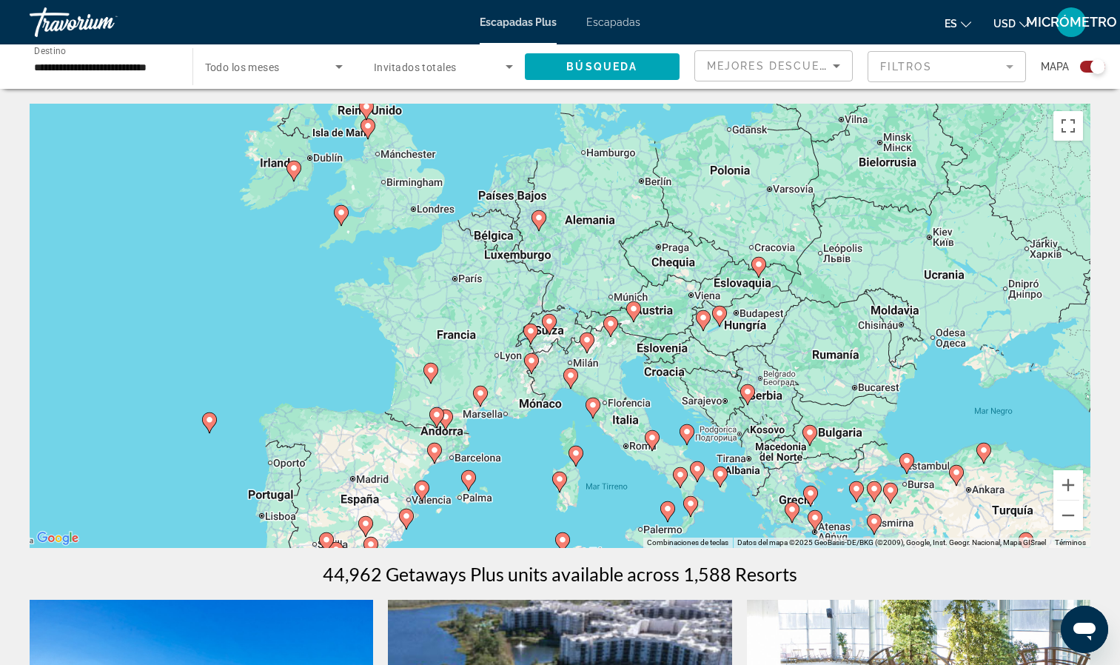
click at [549, 321] on div "Para activar la función de arrastre con el teclado, pulsa Alt + Intro. Cuando h…" at bounding box center [560, 326] width 1061 height 444
type input "**********"
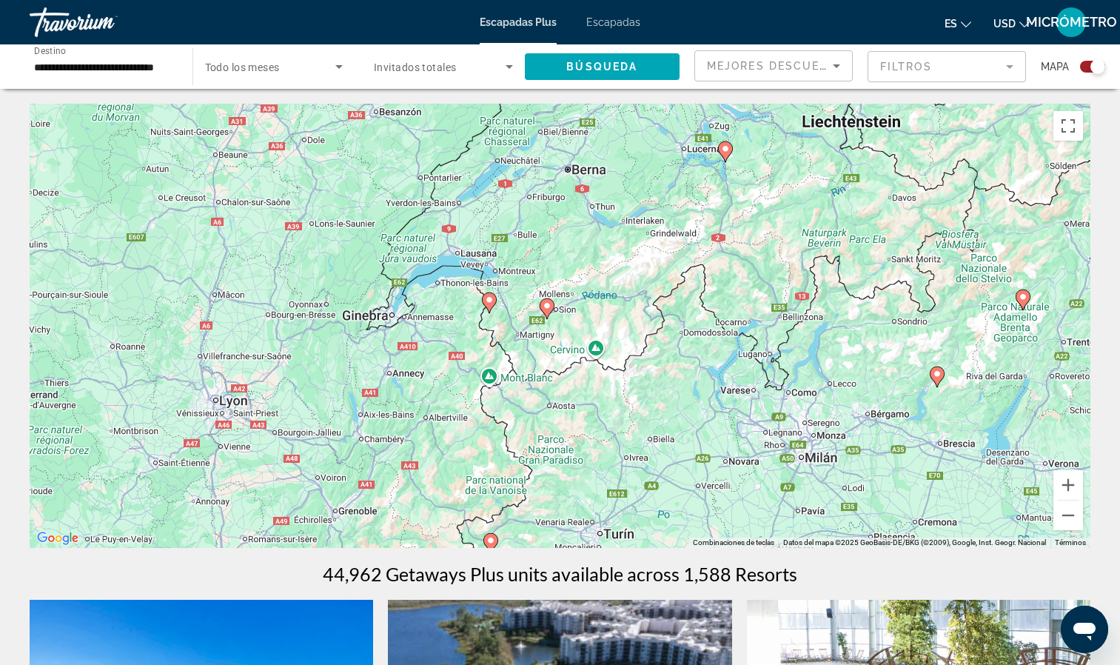
click at [492, 301] on image "Contenido principal" at bounding box center [489, 299] width 9 height 9
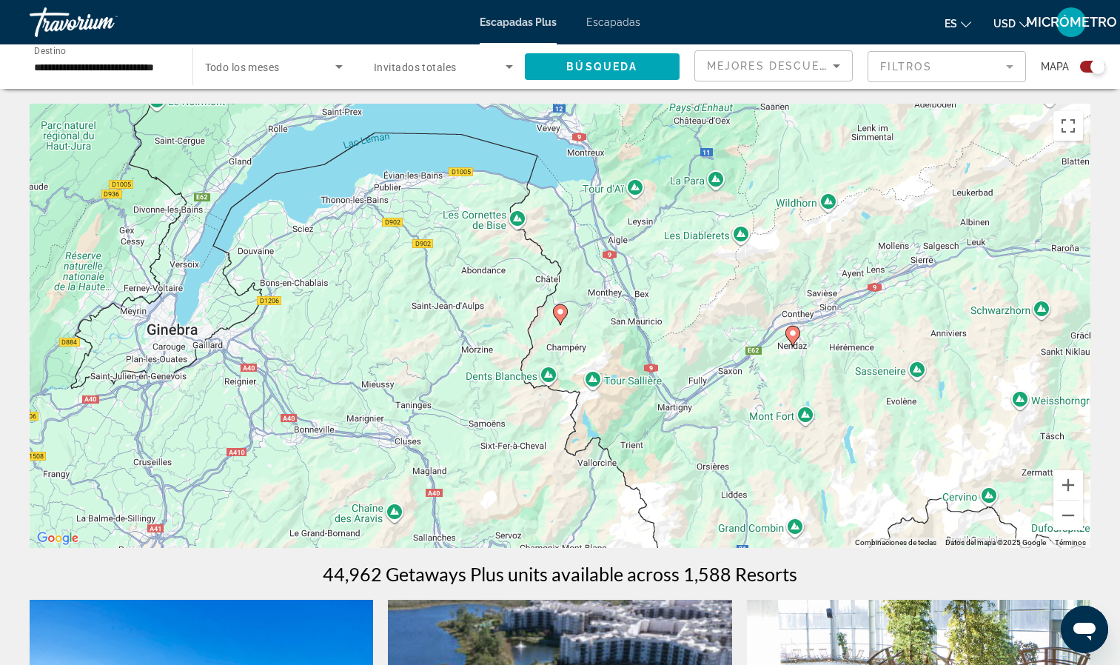
click at [562, 308] on image "Contenido principal" at bounding box center [560, 311] width 9 height 9
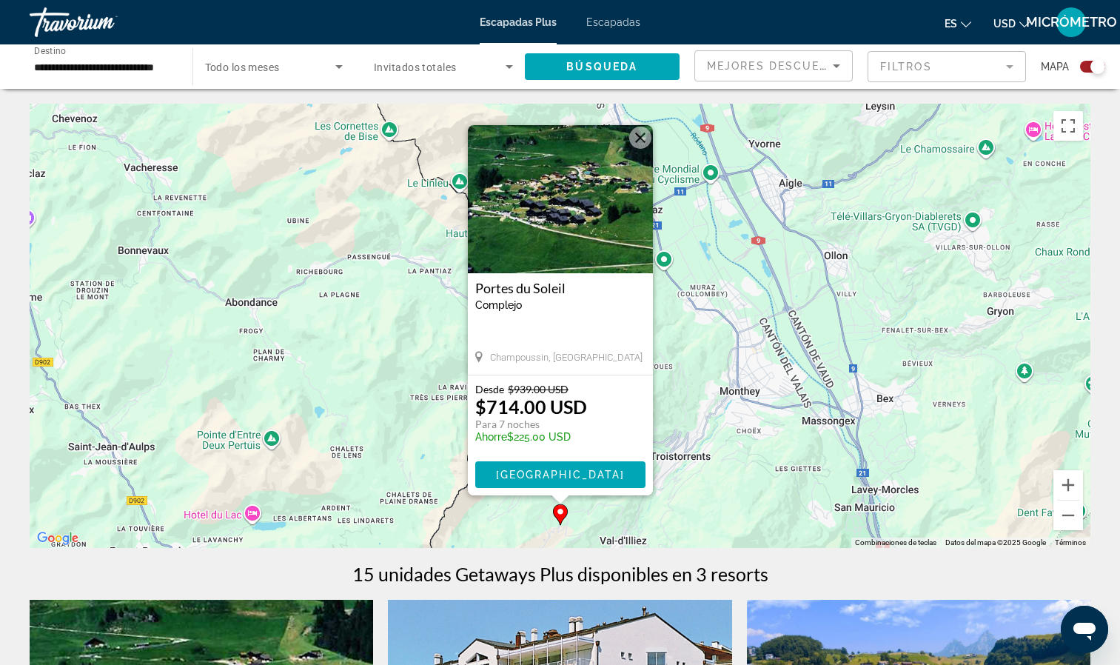
click at [632, 130] on button "Cerrar" at bounding box center [640, 138] width 22 height 22
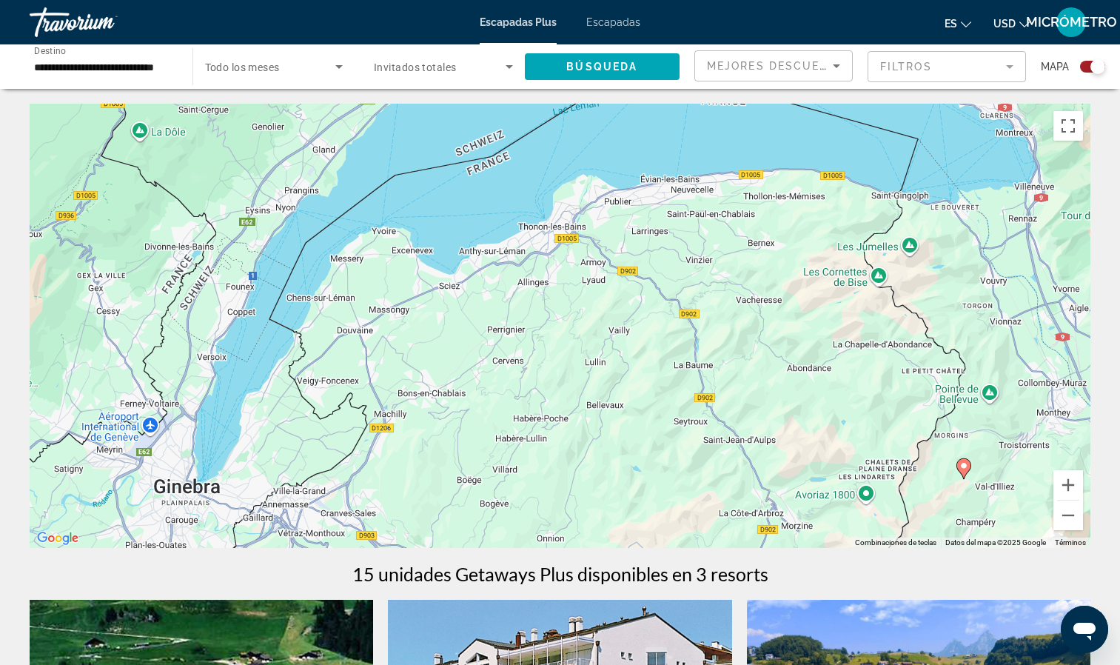
click at [673, 182] on div "Para activar la función de arrastre con el teclado, pulsa Alt + Intro. Cuando h…" at bounding box center [560, 326] width 1061 height 444
click at [684, 175] on div "Para activar la función de arrastre con el teclado, pulsa Alt + Intro. Cuando h…" at bounding box center [560, 326] width 1061 height 444
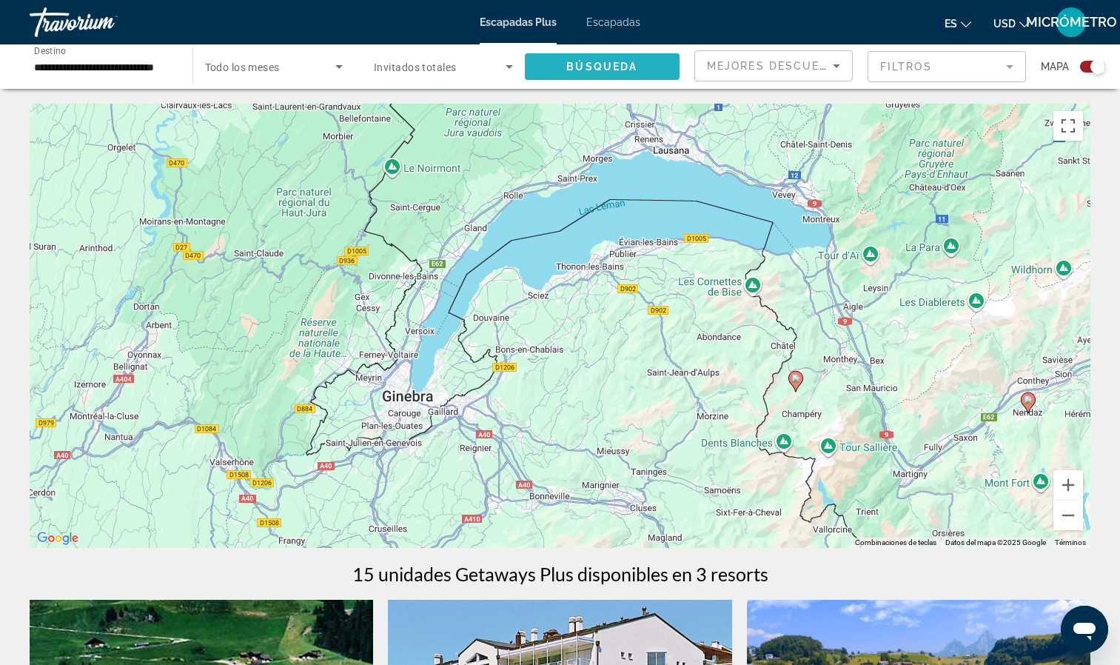
click at [612, 67] on span "Búsqueda" at bounding box center [601, 67] width 71 height 12
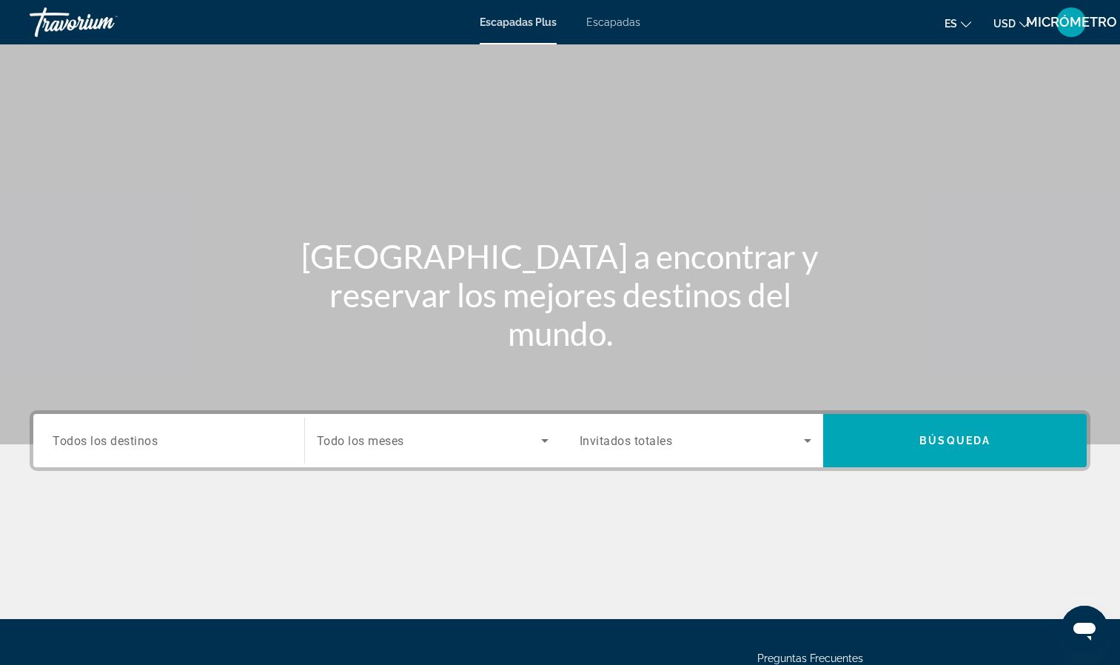
click at [601, 22] on span "Escapadas" at bounding box center [613, 22] width 54 height 12
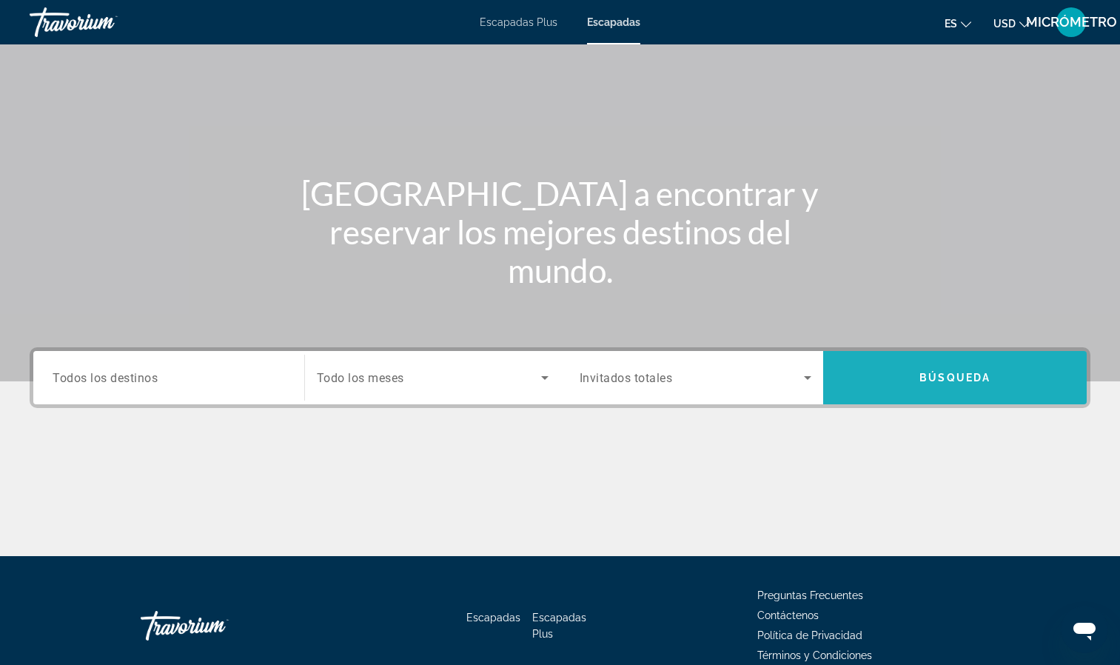
scroll to position [136, 0]
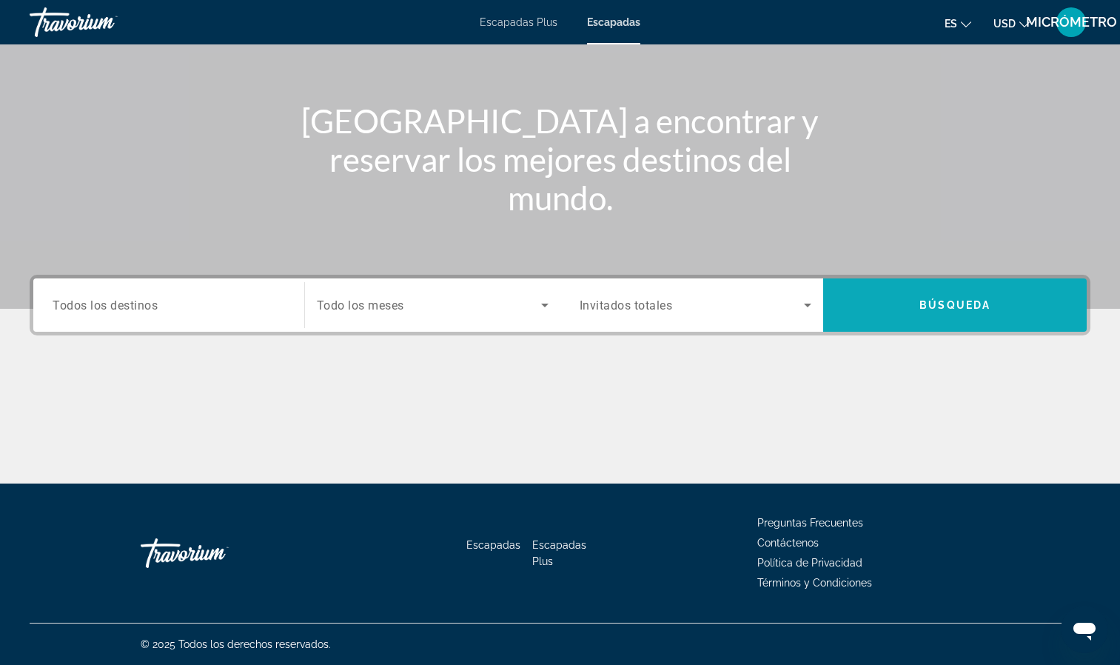
click at [955, 301] on span "Búsqueda" at bounding box center [955, 305] width 71 height 12
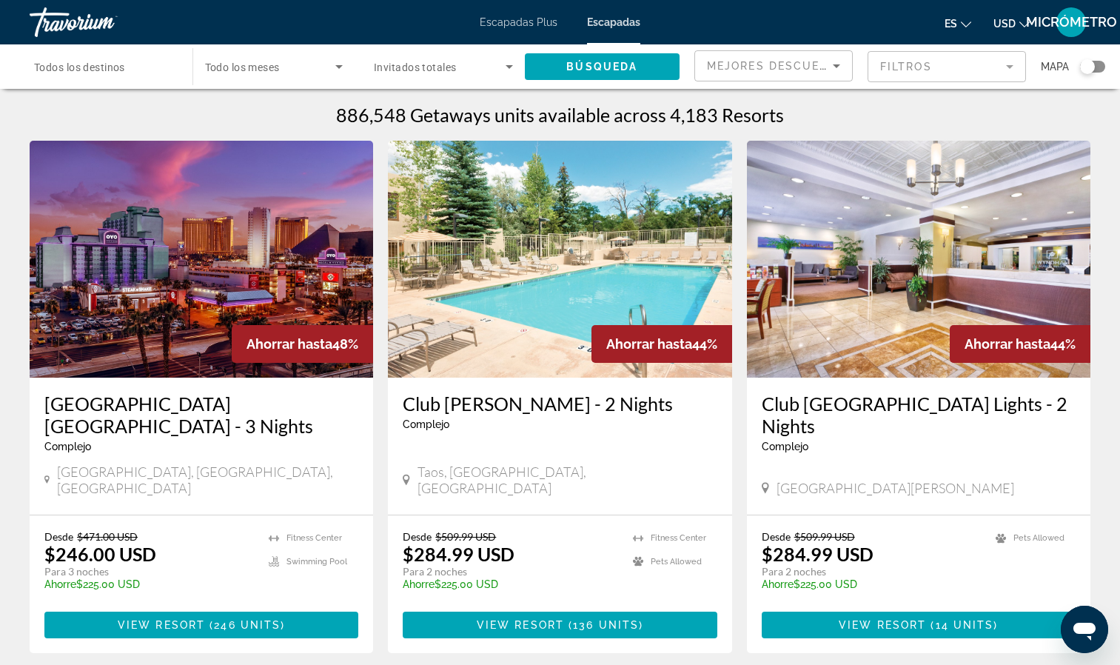
click at [1098, 67] on div "Widget de búsqueda" at bounding box center [1092, 67] width 25 height 12
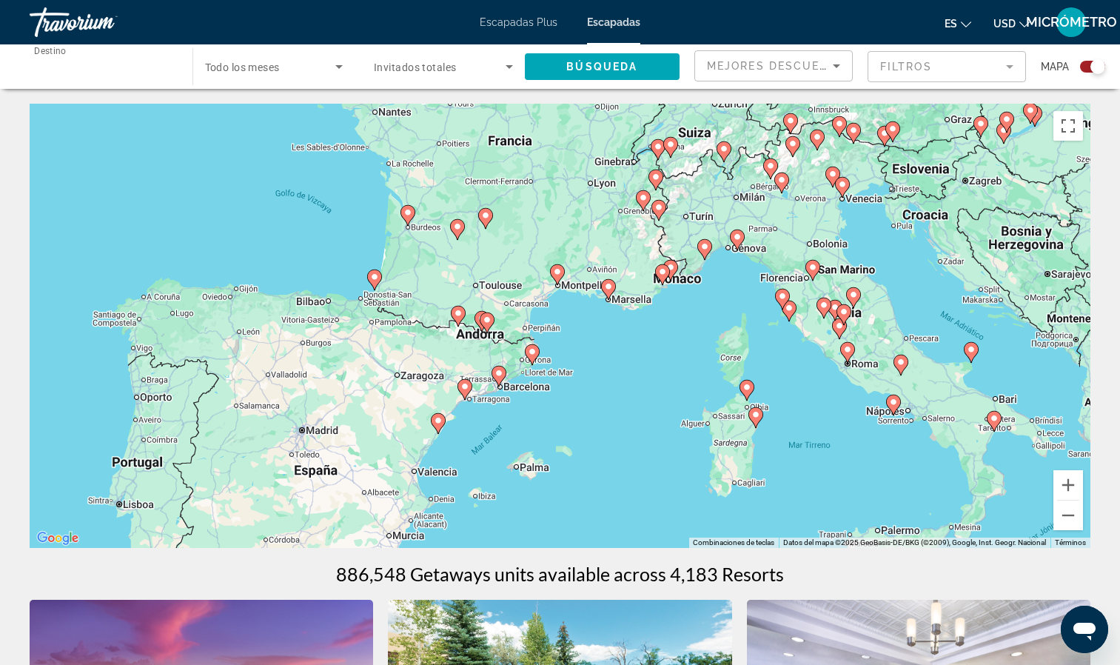
type input "**********"
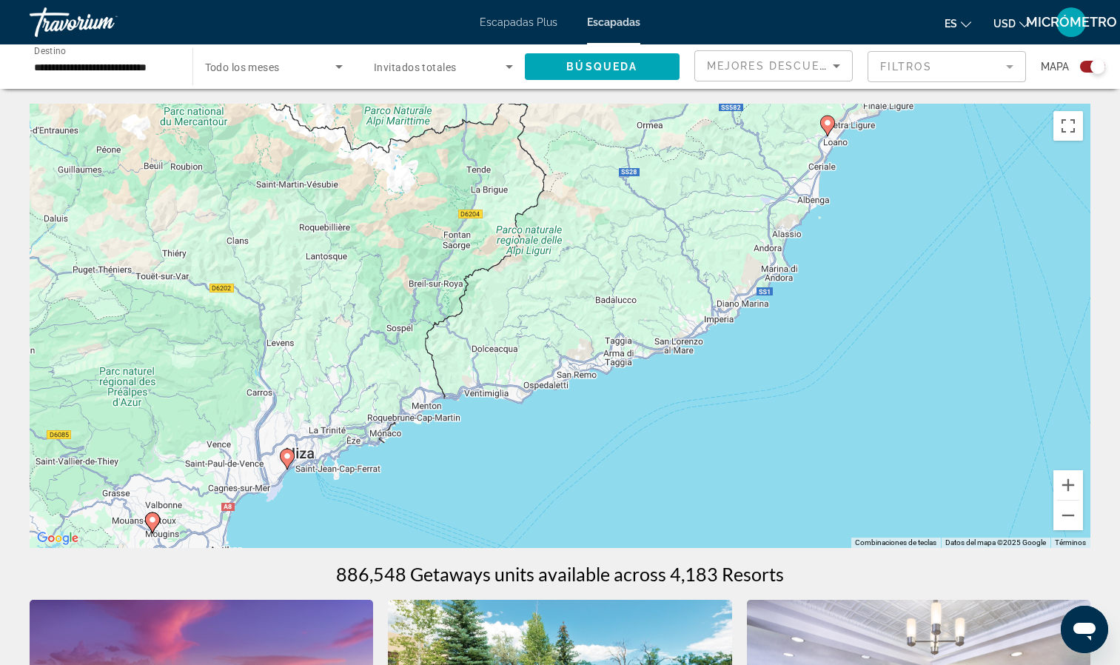
click at [290, 456] on image "Contenido principal" at bounding box center [287, 456] width 9 height 9
click at [290, 455] on image "Contenido principal" at bounding box center [287, 456] width 9 height 9
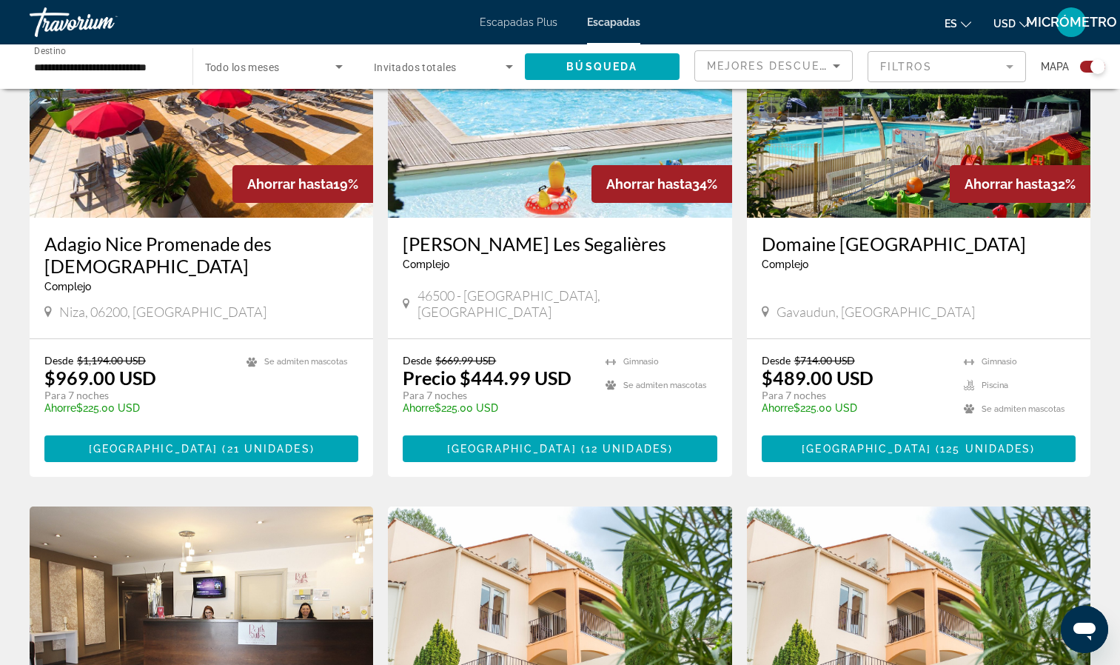
scroll to position [564, 0]
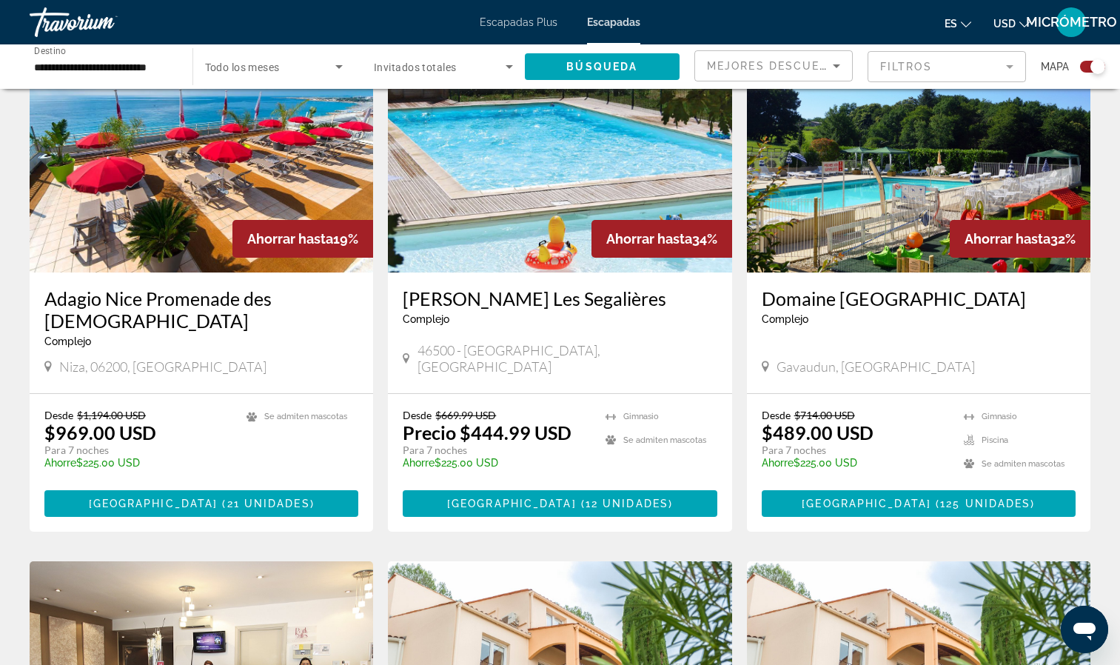
click at [615, 190] on img "Contenido principal" at bounding box center [560, 154] width 344 height 237
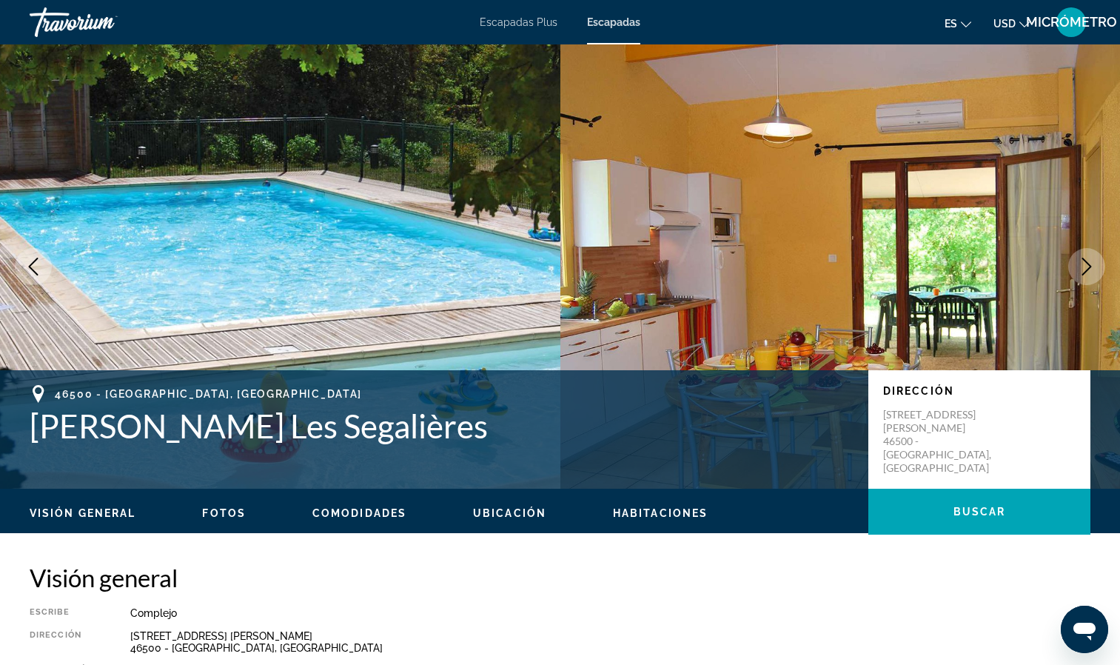
click at [1081, 256] on button "Siguiente imagen" at bounding box center [1087, 266] width 37 height 37
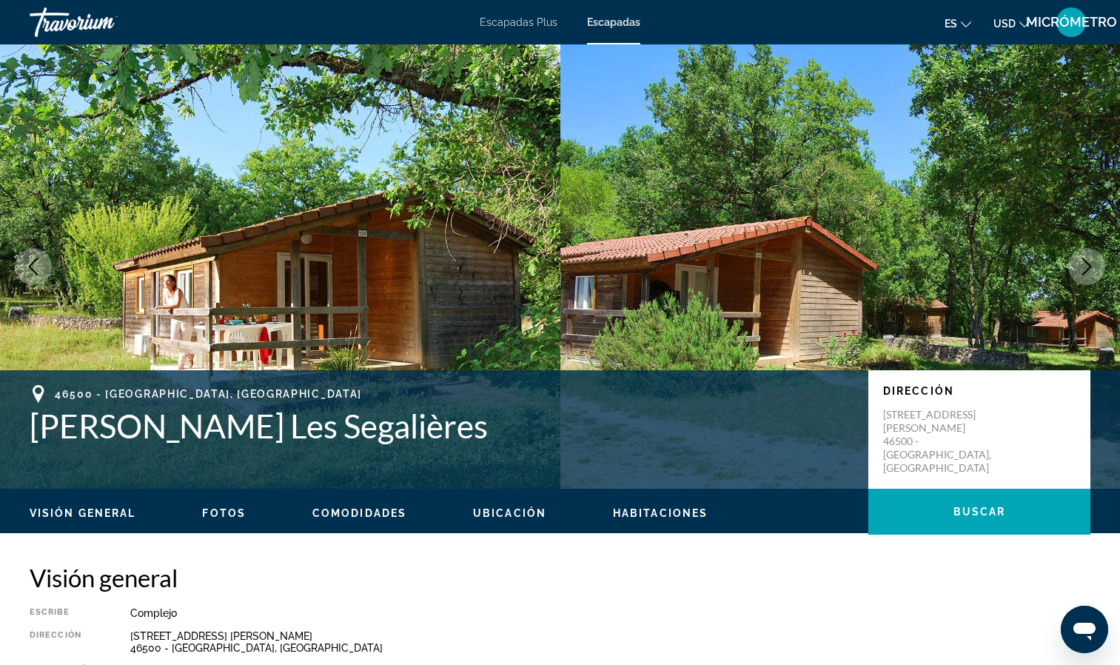
click at [1080, 267] on icon "Siguiente imagen" at bounding box center [1087, 267] width 18 height 18
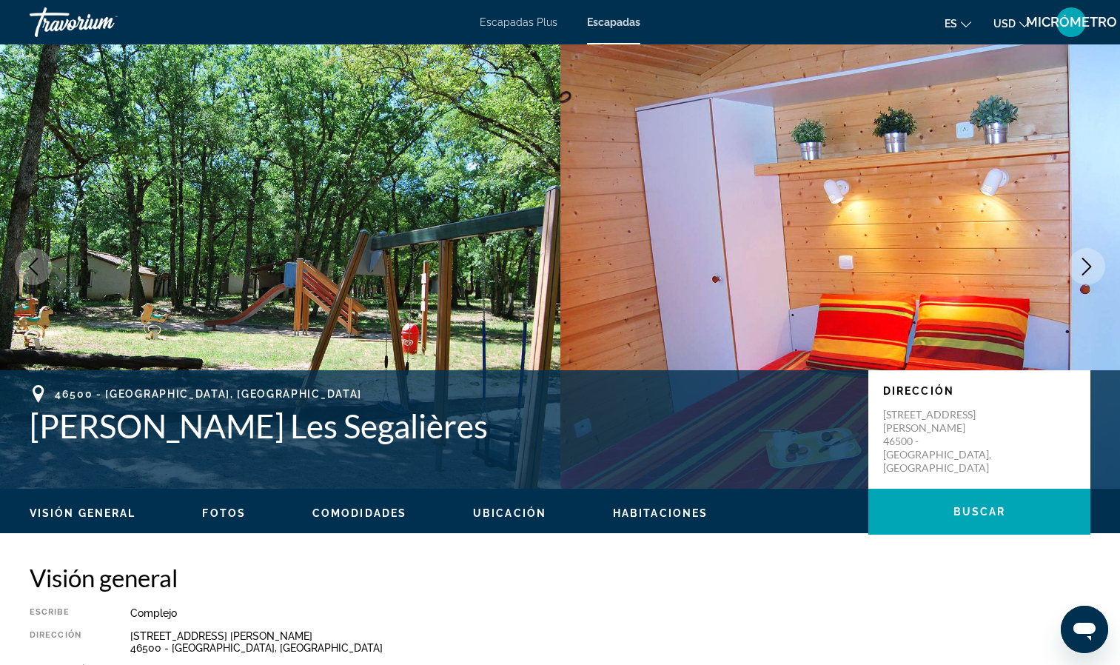
click at [1082, 266] on icon "Siguiente imagen" at bounding box center [1087, 267] width 18 height 18
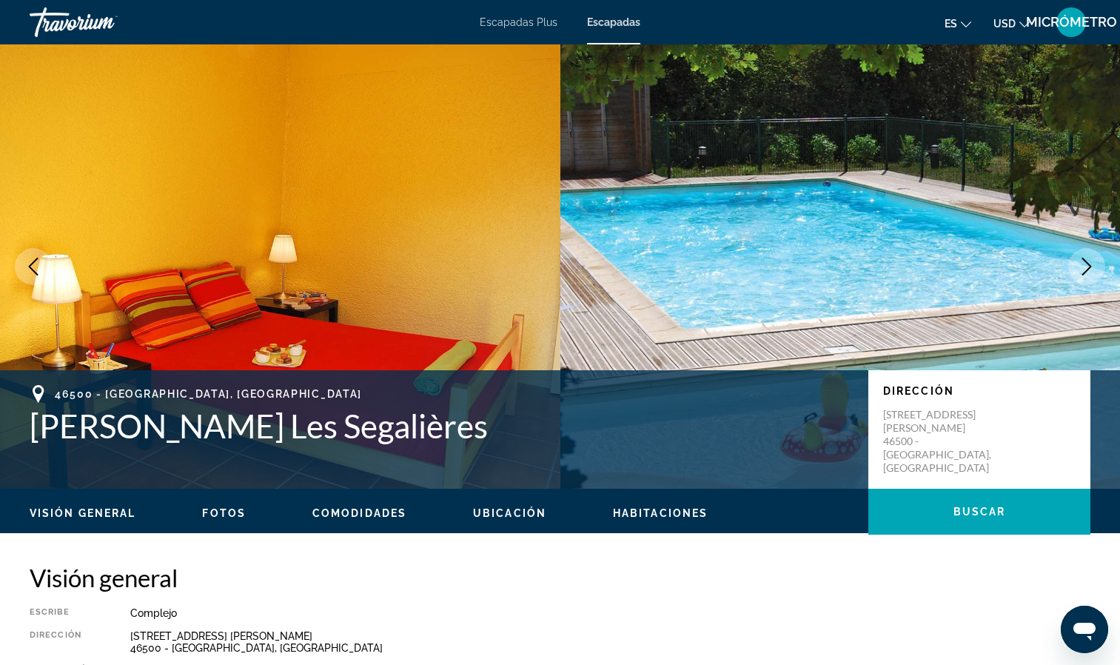
click at [1083, 267] on icon "Siguiente imagen" at bounding box center [1087, 267] width 18 height 18
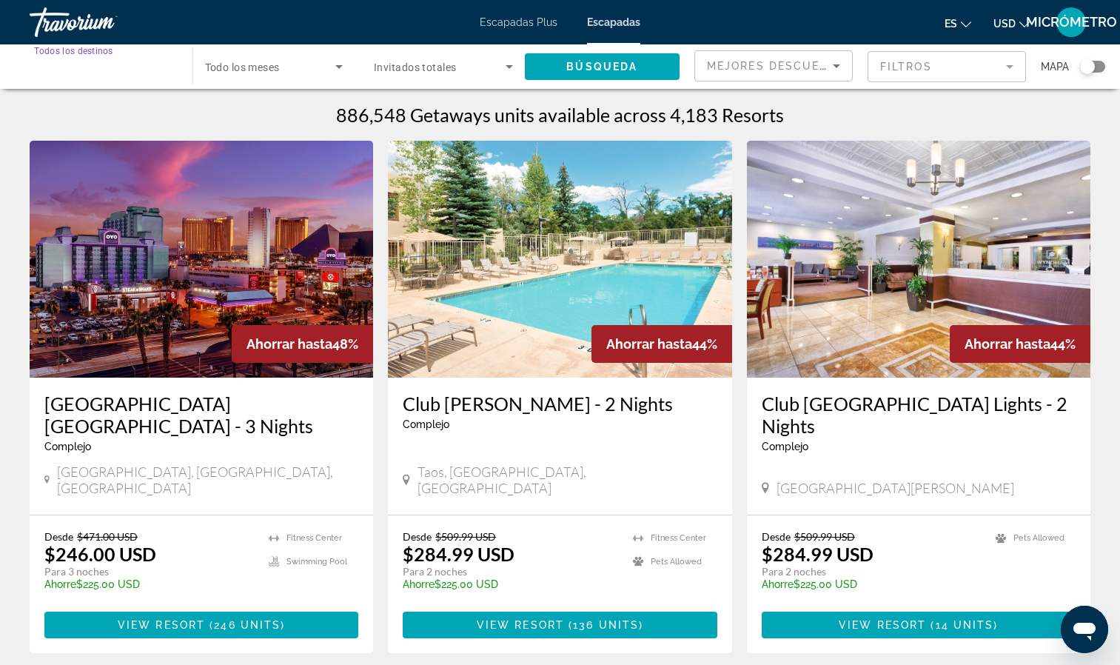
click at [138, 70] on input "Destination Todos los destinos" at bounding box center [103, 68] width 139 height 18
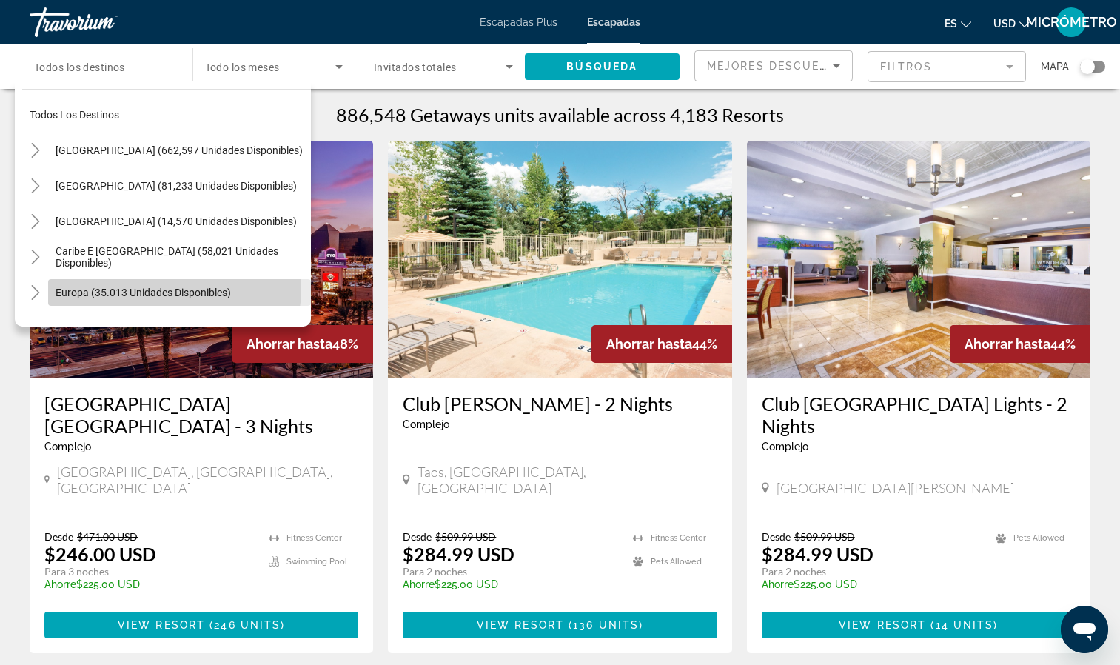
click at [144, 287] on span "Europa (35.013 unidades disponibles)" at bounding box center [144, 293] width 176 height 12
type input "**********"
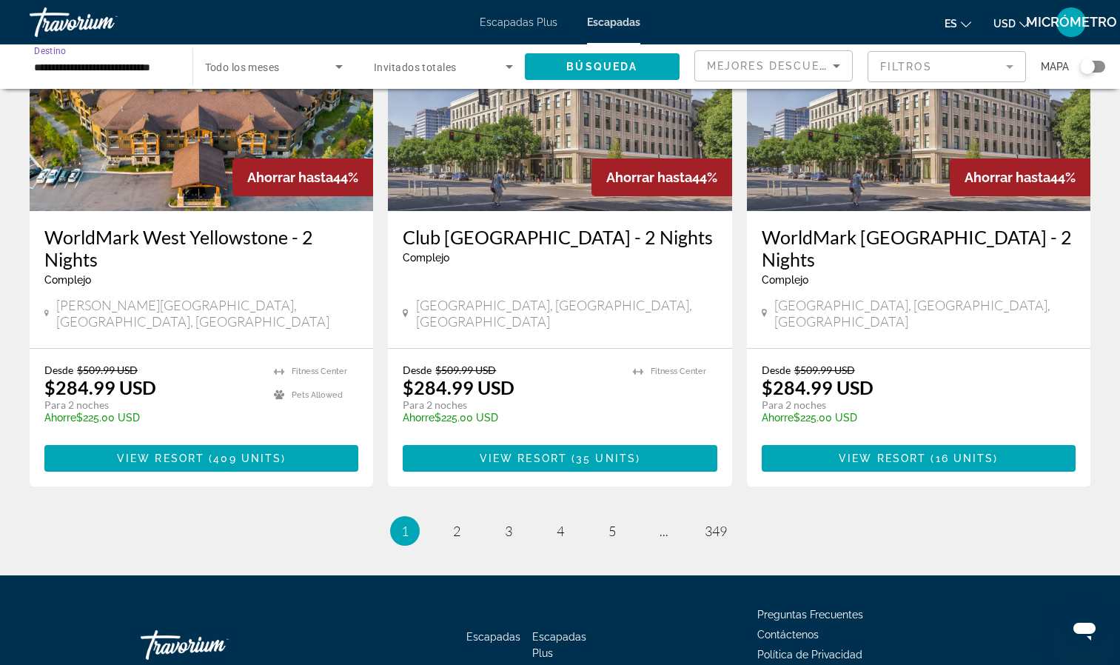
scroll to position [1798, 0]
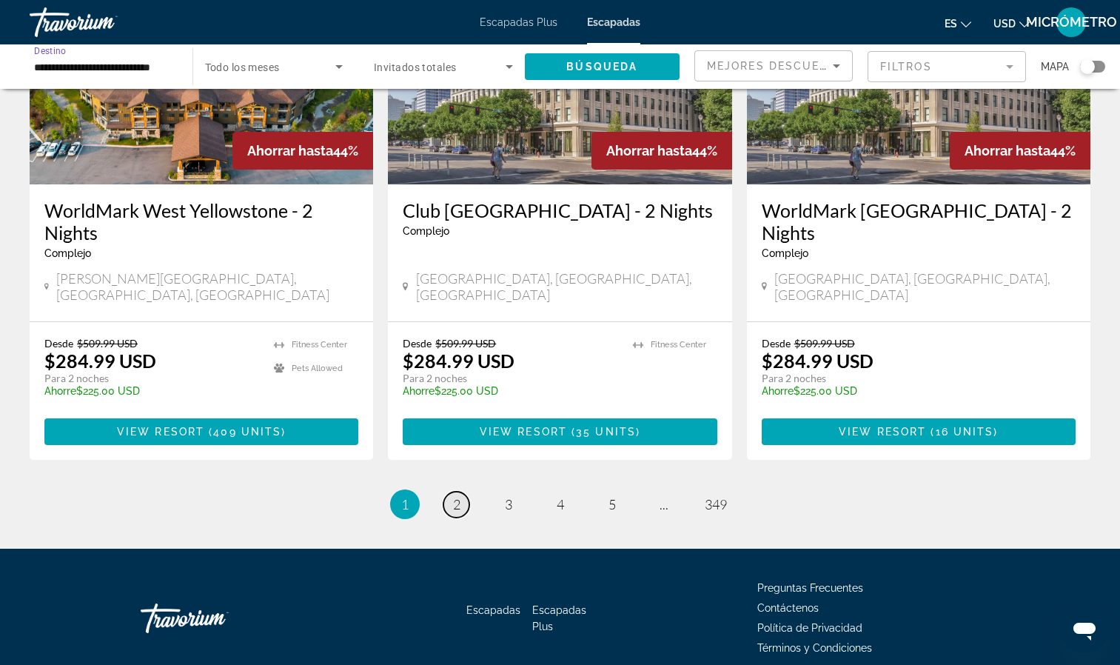
click at [453, 492] on link "page 2" at bounding box center [457, 505] width 26 height 26
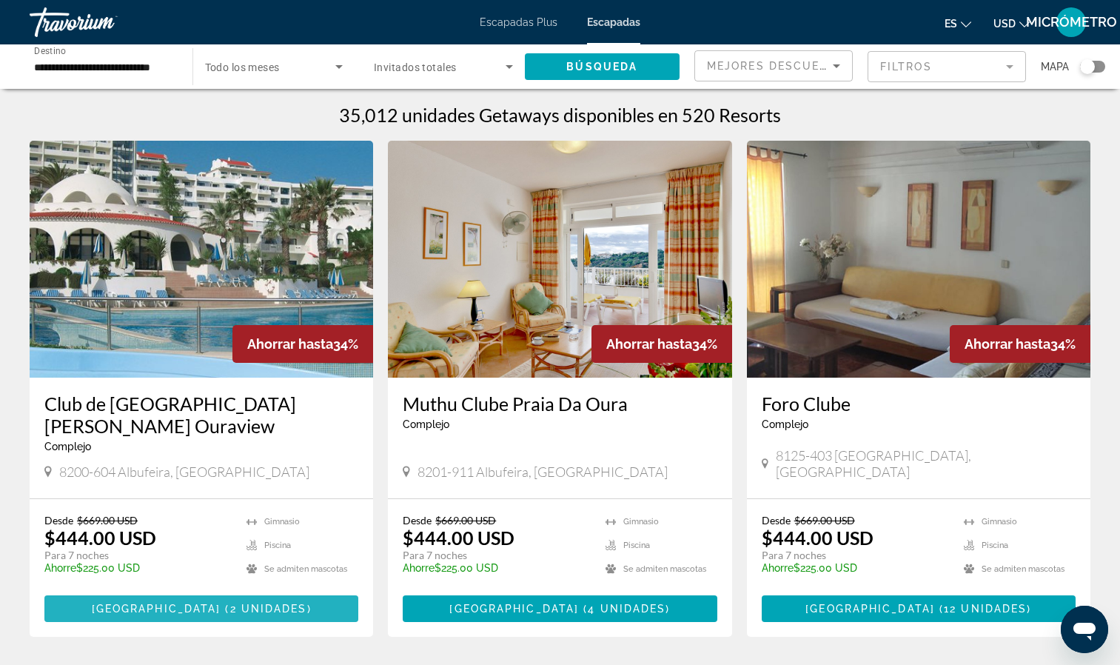
click at [165, 603] on span "[GEOGRAPHIC_DATA]" at bounding box center [157, 609] width 130 height 12
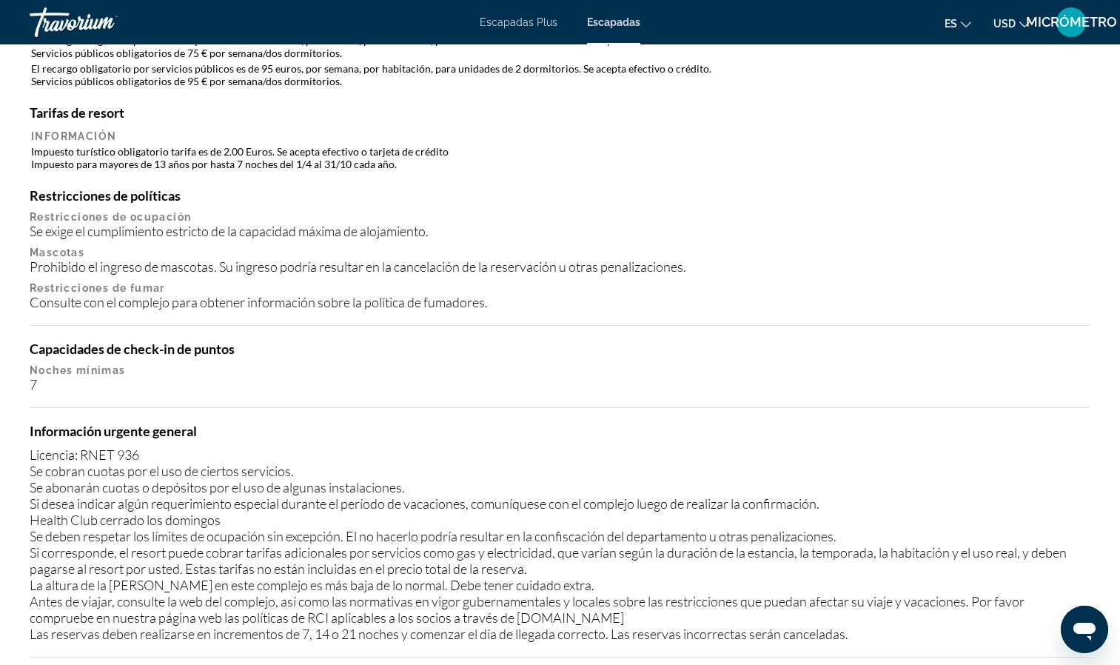
scroll to position [1662, 0]
